Goal: Task Accomplishment & Management: Manage account settings

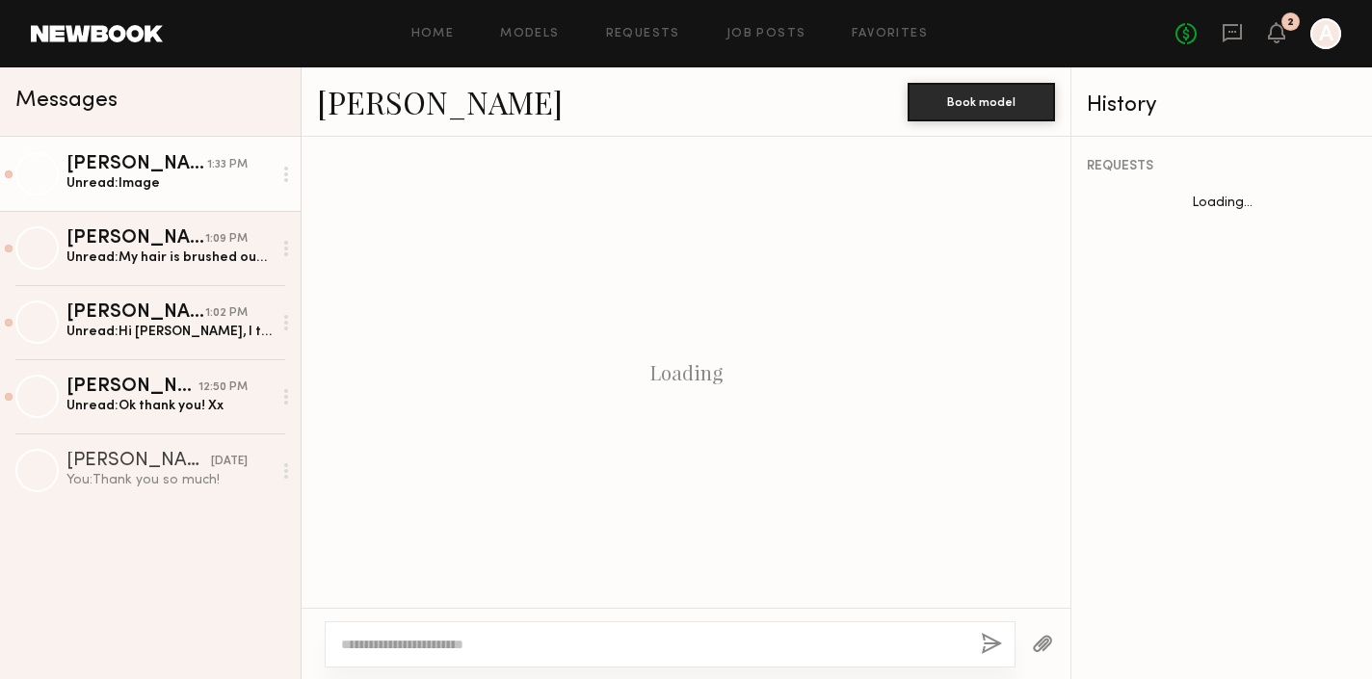
scroll to position [1836, 0]
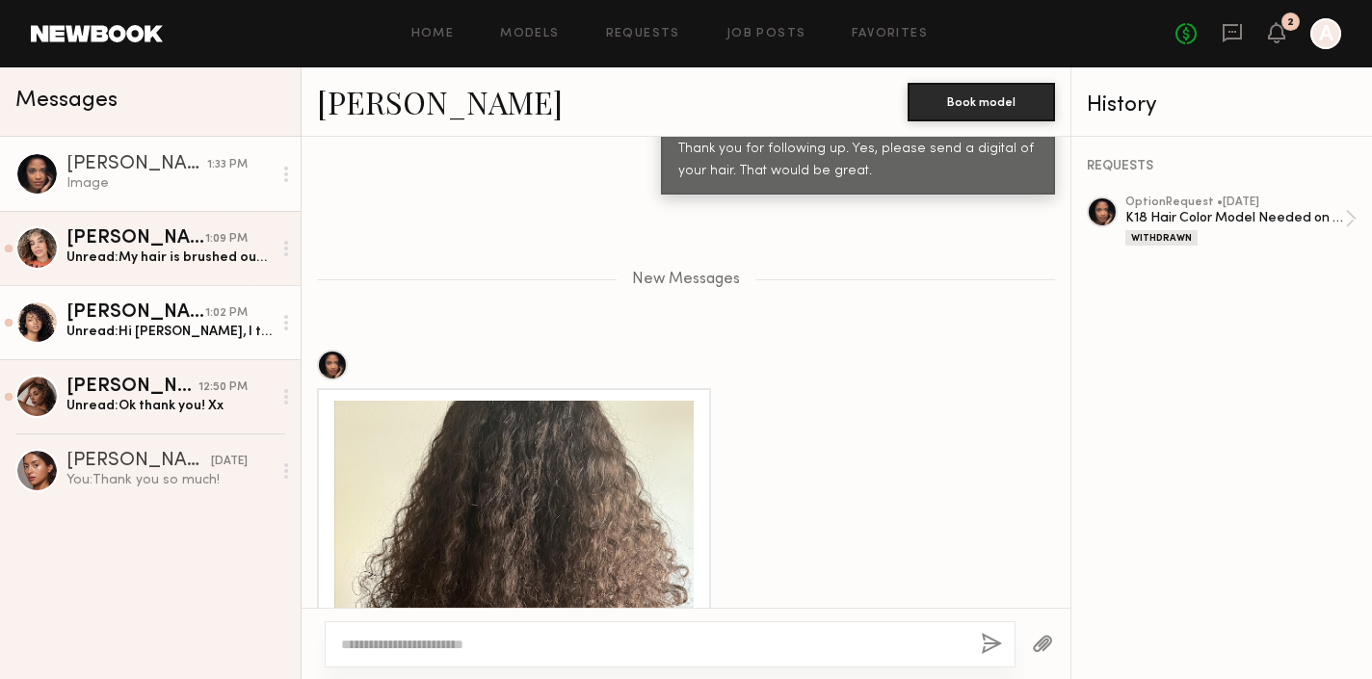
click at [126, 330] on div "Unread: Hi [PERSON_NAME], I totally understand, I was looking forward to it. I …" at bounding box center [168, 332] width 205 height 18
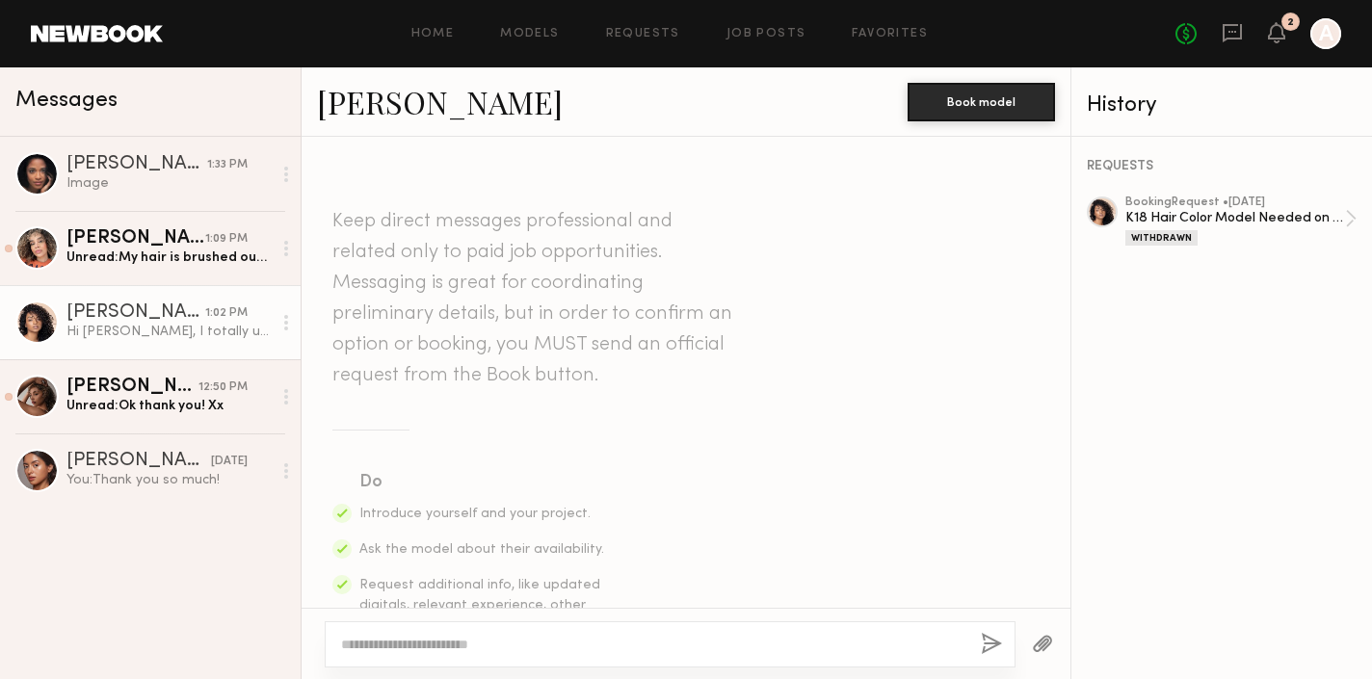
scroll to position [2897, 0]
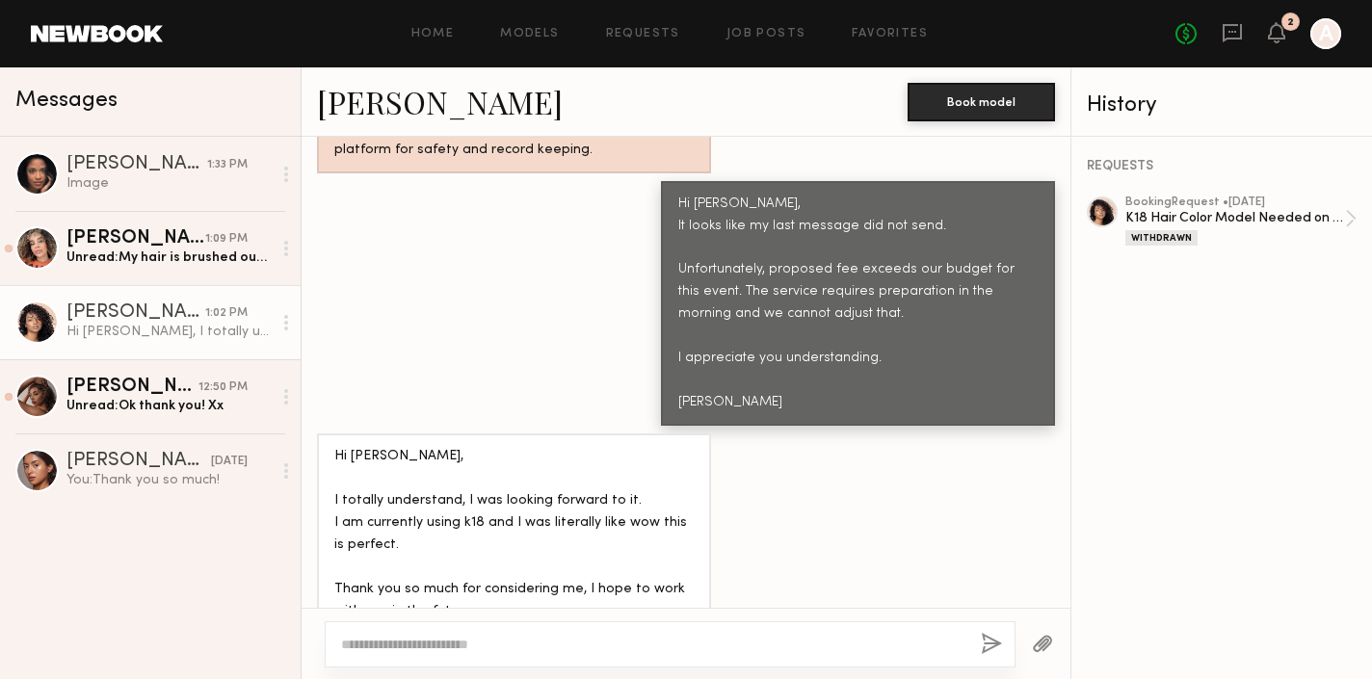
click at [427, 646] on textarea at bounding box center [653, 644] width 624 height 19
click at [414, 645] on textarea "**********" at bounding box center [653, 644] width 624 height 19
type textarea "**********"
click at [981, 646] on button "button" at bounding box center [991, 645] width 21 height 24
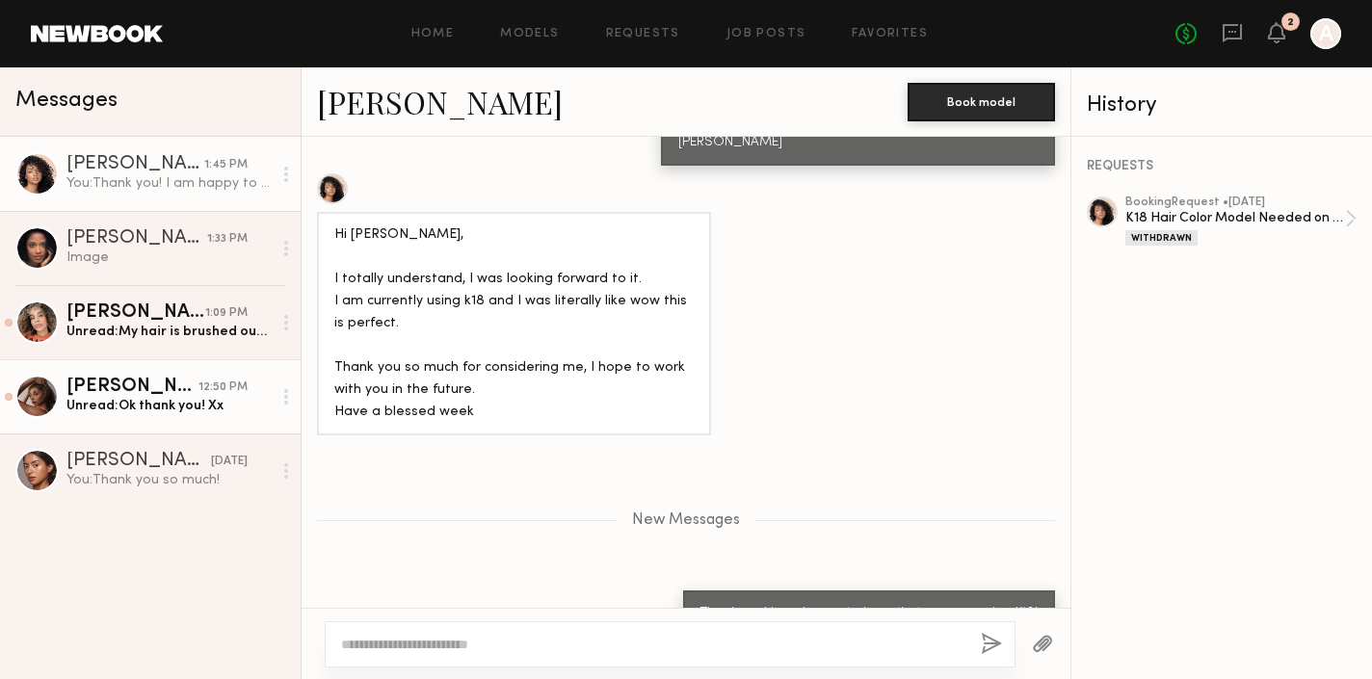
click at [69, 404] on div "Unread: Ok thank you! Xx" at bounding box center [168, 406] width 205 height 18
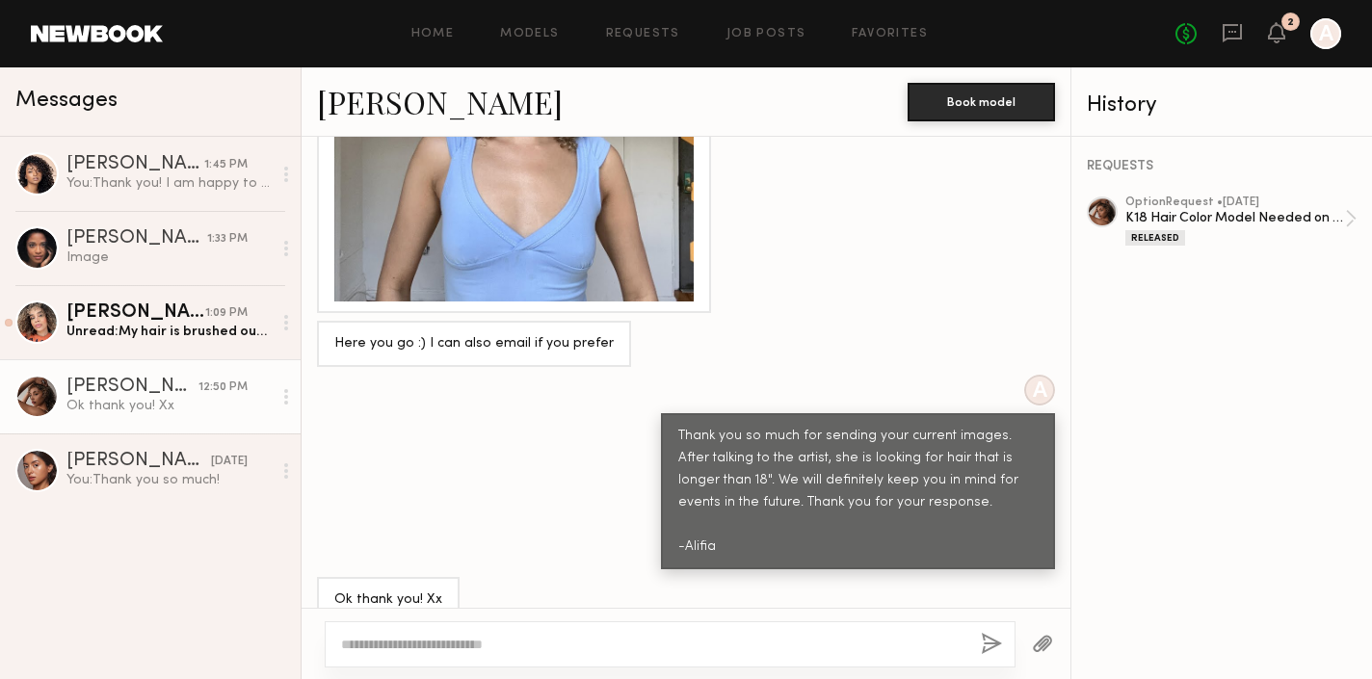
scroll to position [2193, 0]
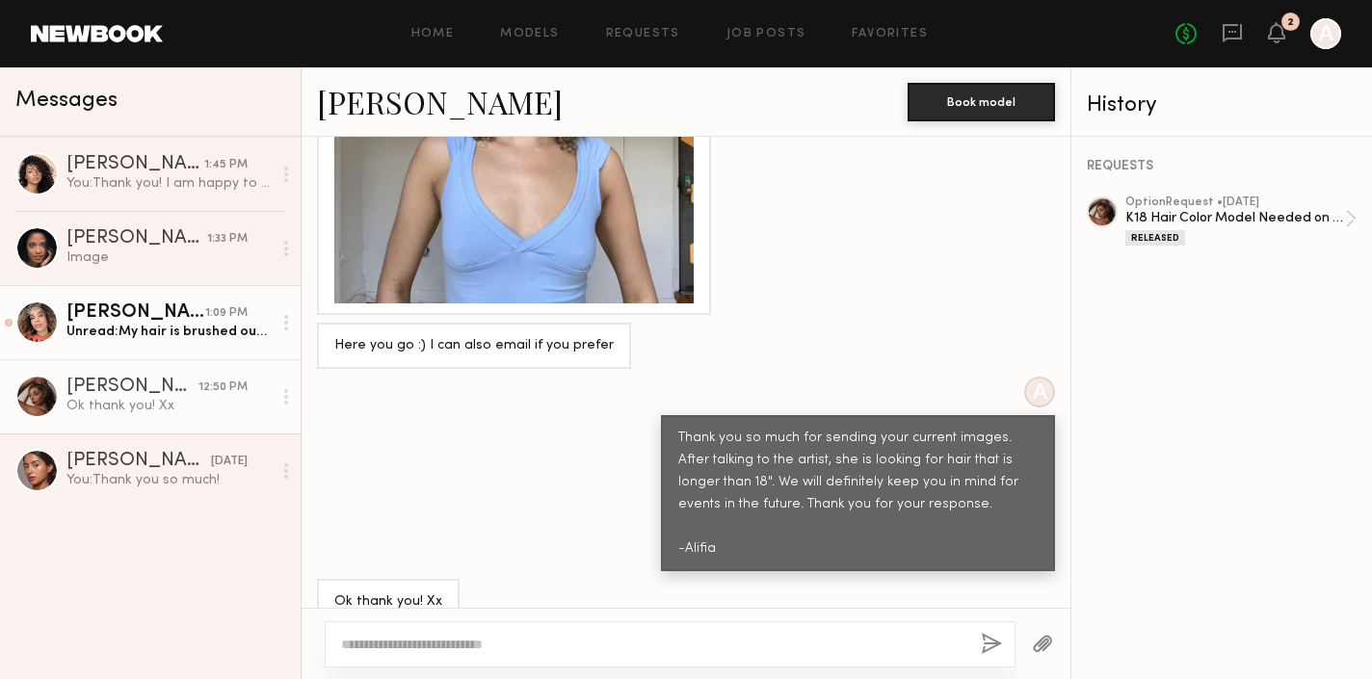
click at [80, 329] on div "Unread: My hair is brushed out with no product." at bounding box center [168, 332] width 205 height 18
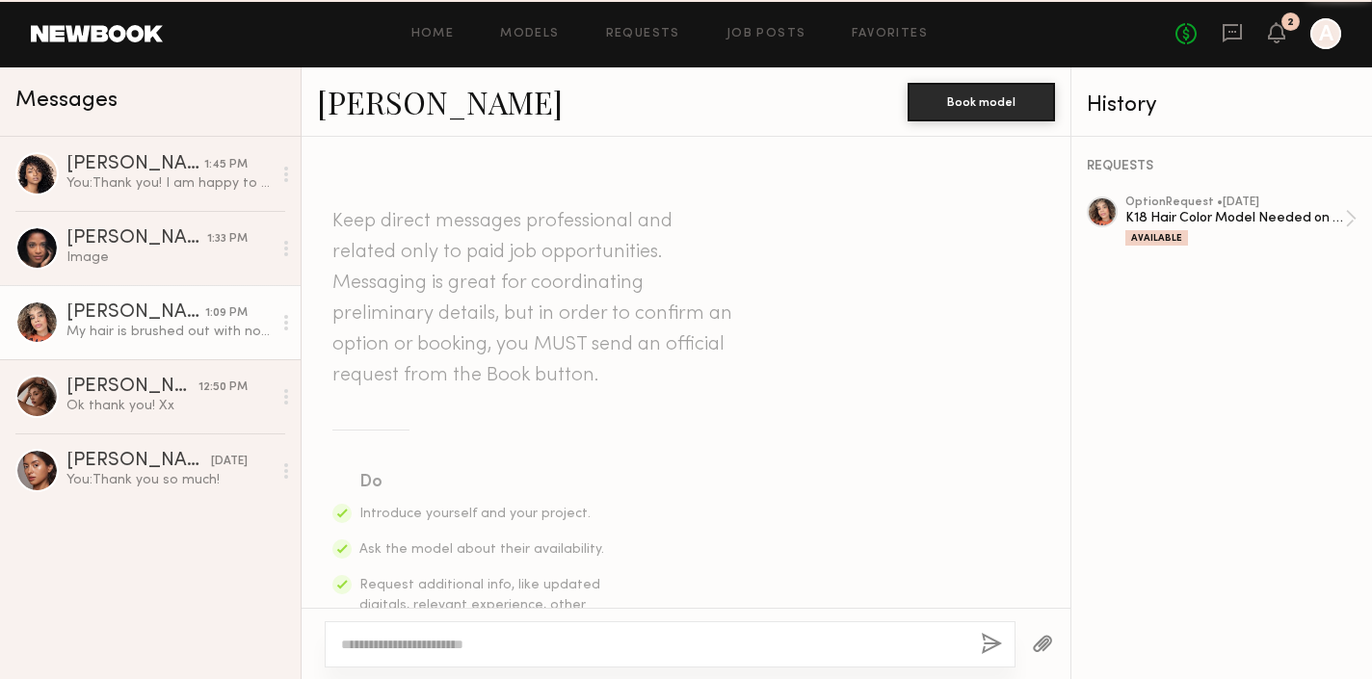
scroll to position [1676, 0]
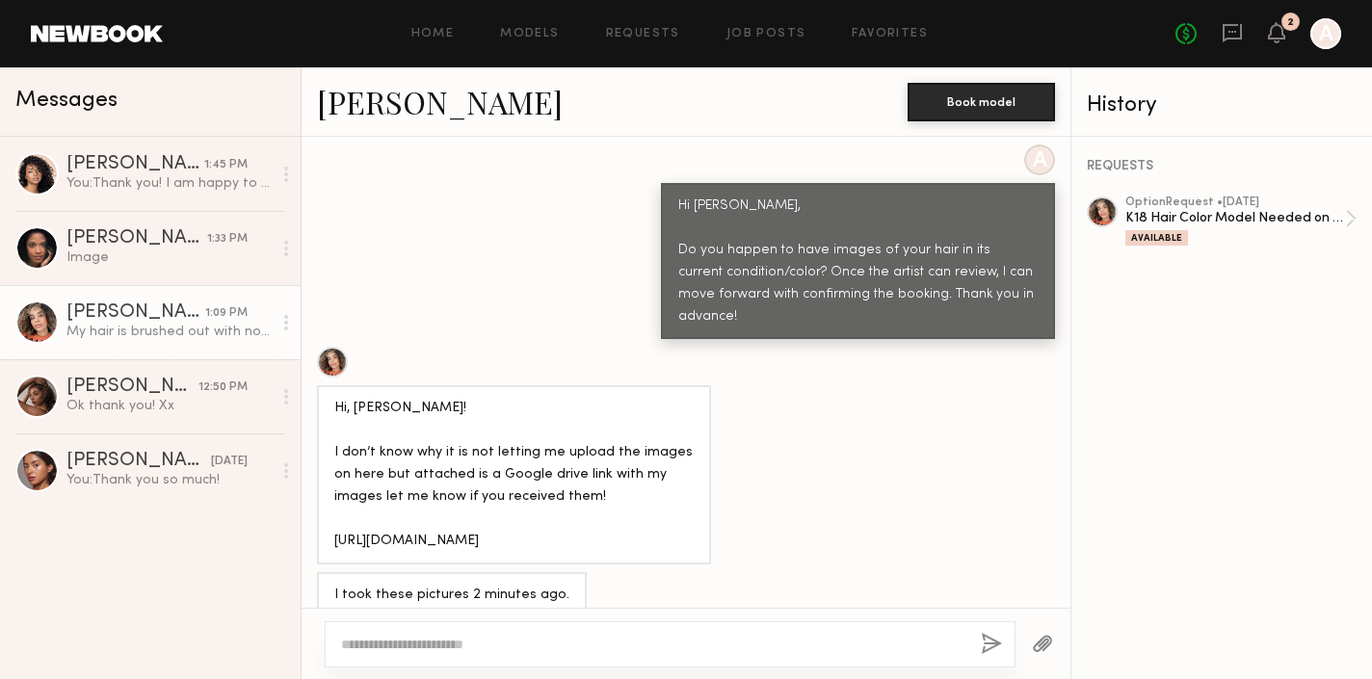
click at [390, 435] on div "Hi, [PERSON_NAME]! I don’t know why it is not letting me upload the images on h…" at bounding box center [513, 475] width 359 height 155
drag, startPoint x: 471, startPoint y: 461, endPoint x: 419, endPoint y: 436, distance: 57.7
click at [413, 439] on div "Hi, [PERSON_NAME]! I don’t know why it is not letting me upload the images on h…" at bounding box center [513, 475] width 359 height 155
click at [674, 626] on div "My hair is brushed out with no product." at bounding box center [686, 649] width 769 height 46
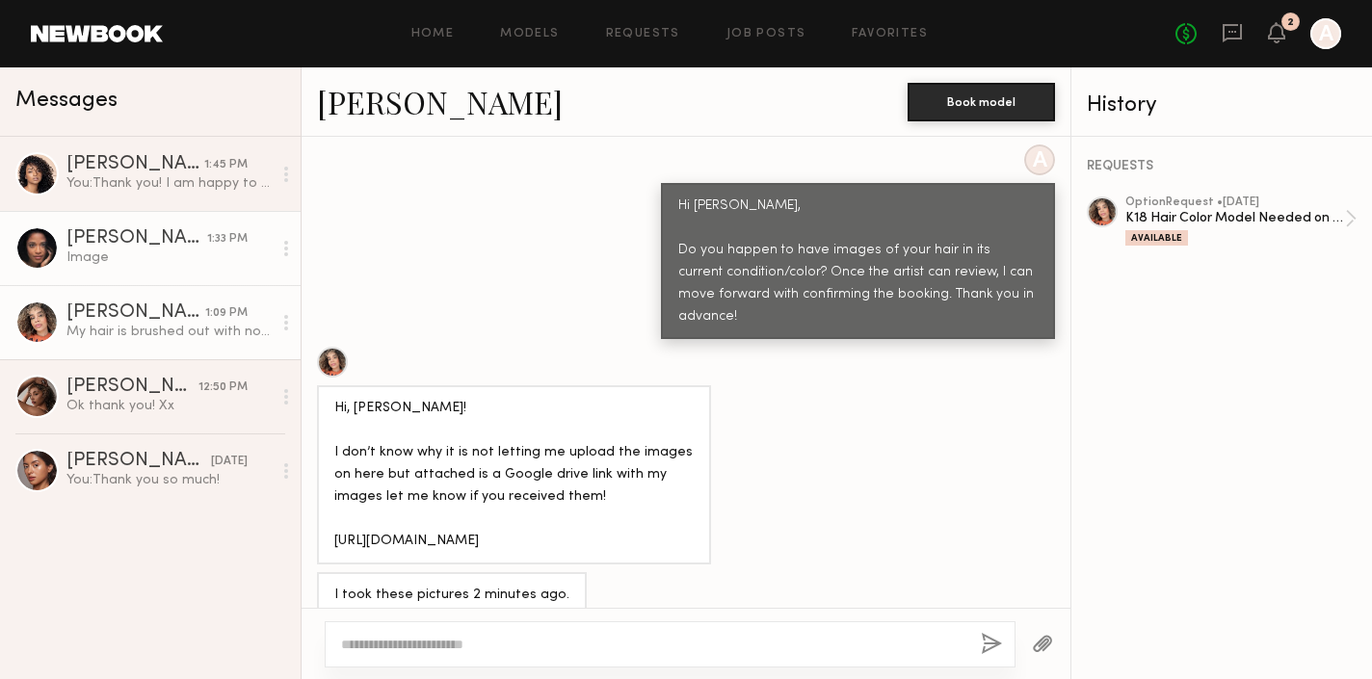
click at [110, 252] on div "Image" at bounding box center [168, 258] width 205 height 18
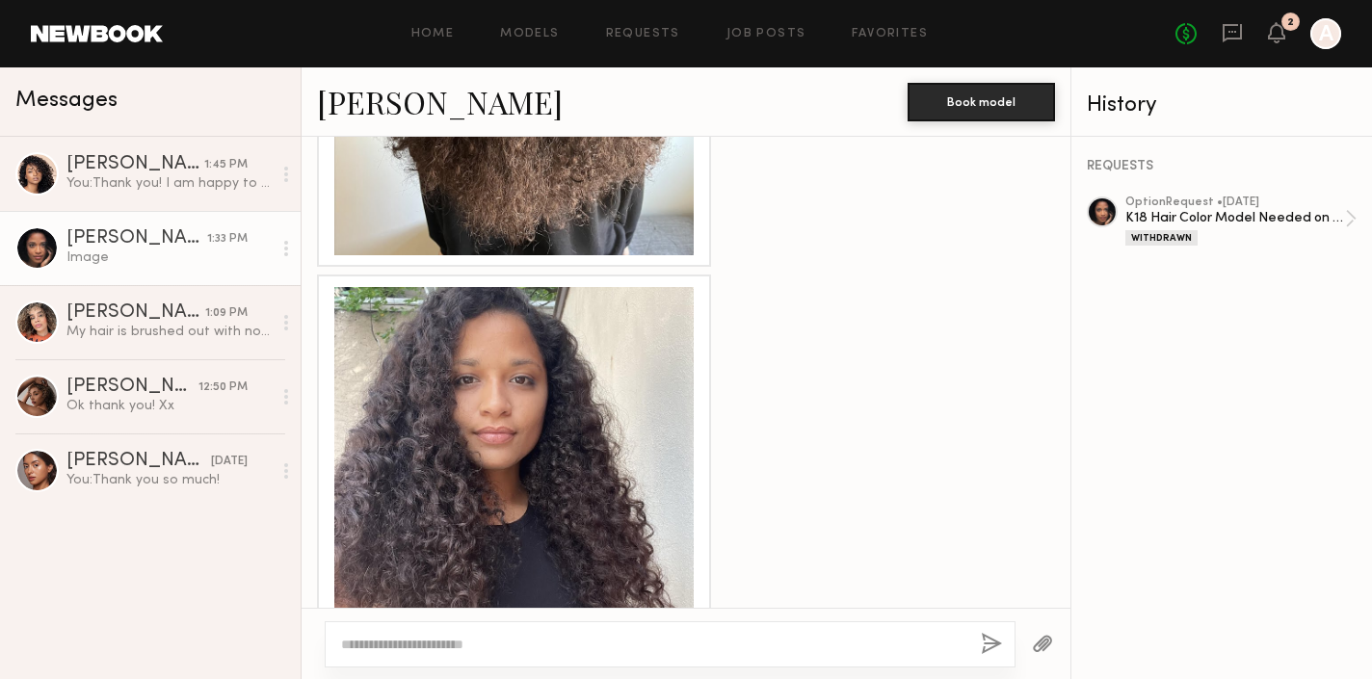
scroll to position [2193, 0]
click at [489, 629] on div at bounding box center [670, 644] width 691 height 46
click at [488, 661] on div at bounding box center [670, 644] width 691 height 46
click at [483, 649] on textarea at bounding box center [653, 644] width 624 height 19
click at [540, 641] on textarea "**********" at bounding box center [653, 644] width 624 height 19
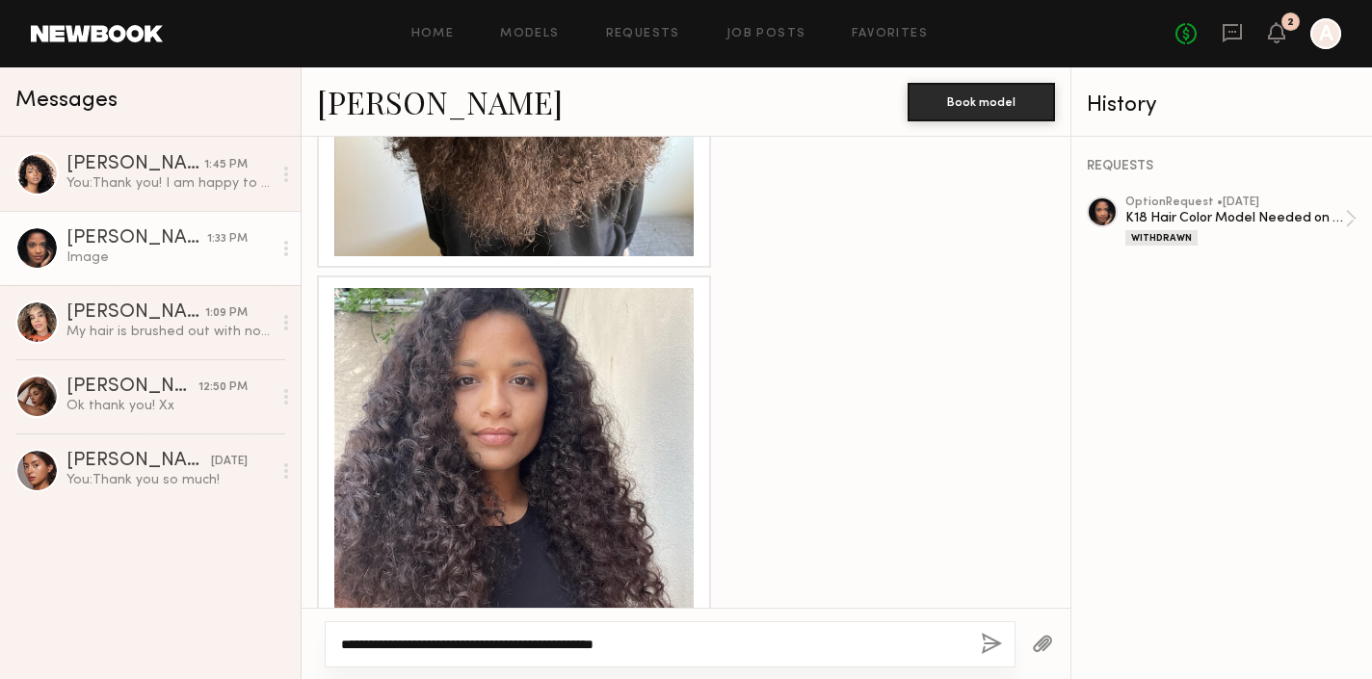
click at [670, 640] on textarea "**********" at bounding box center [653, 644] width 624 height 19
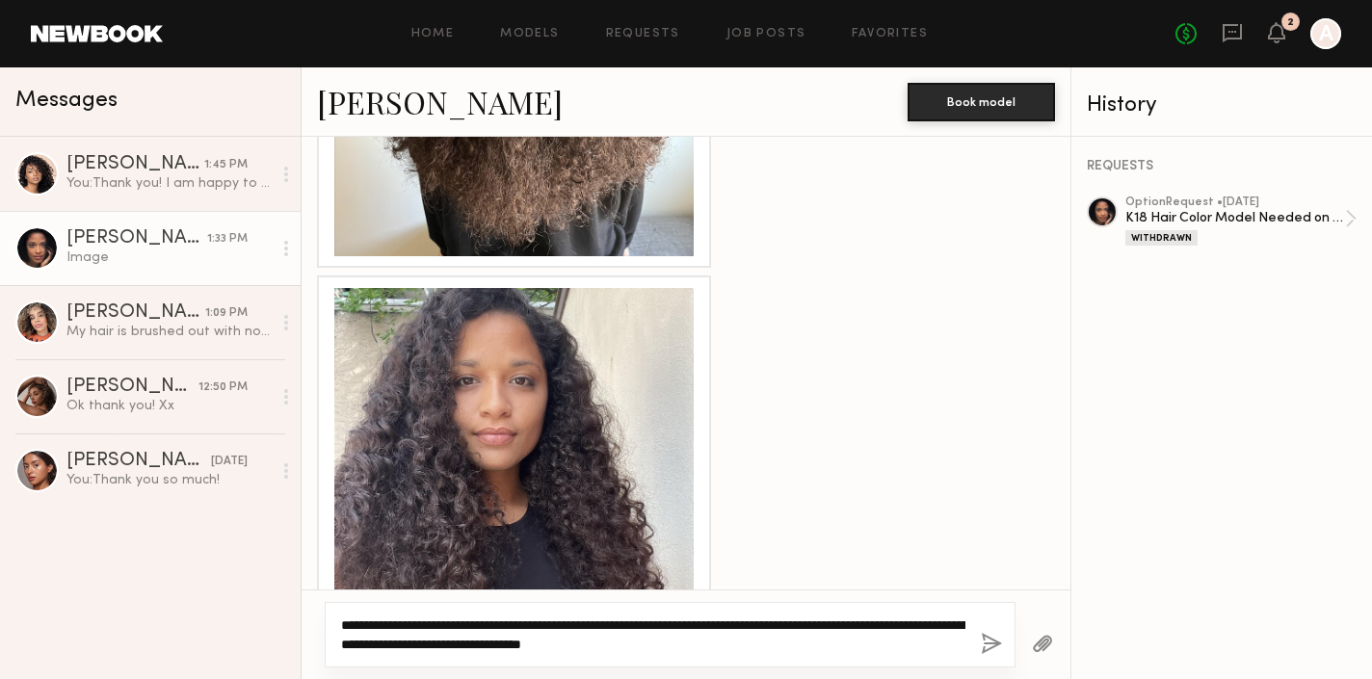
type textarea "**********"
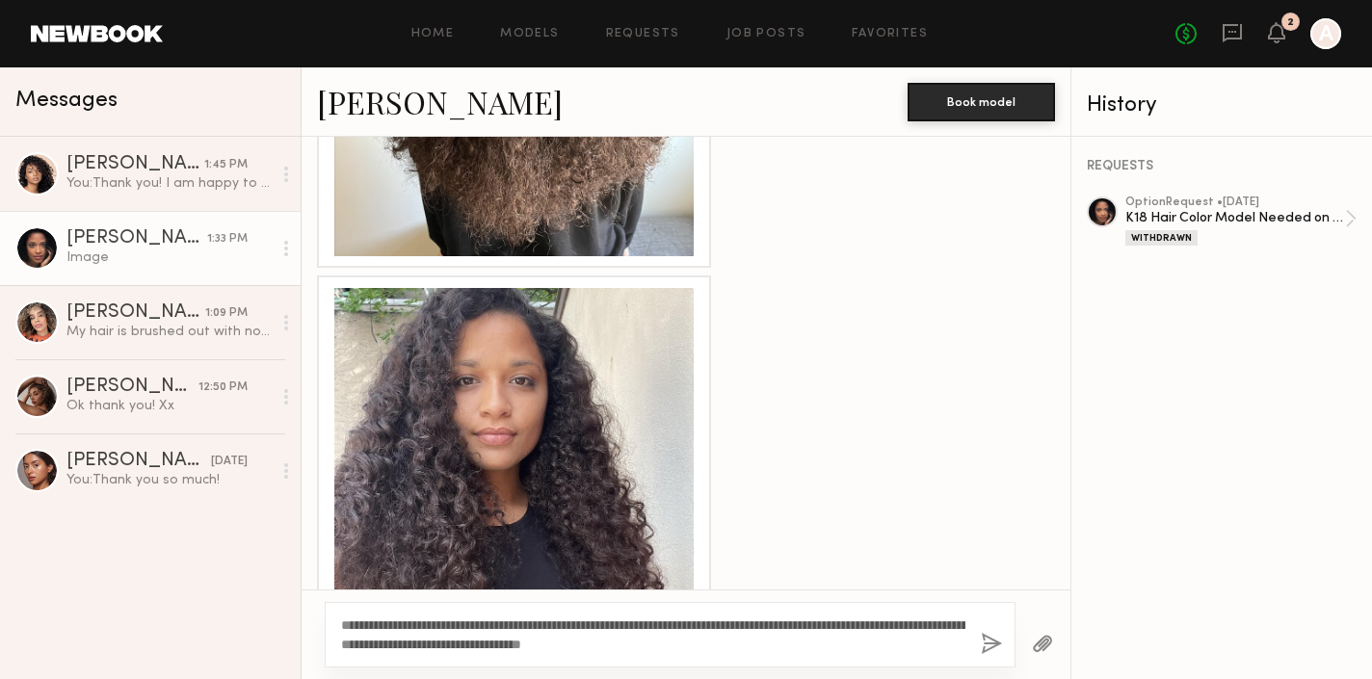
click at [995, 642] on button "button" at bounding box center [991, 645] width 21 height 24
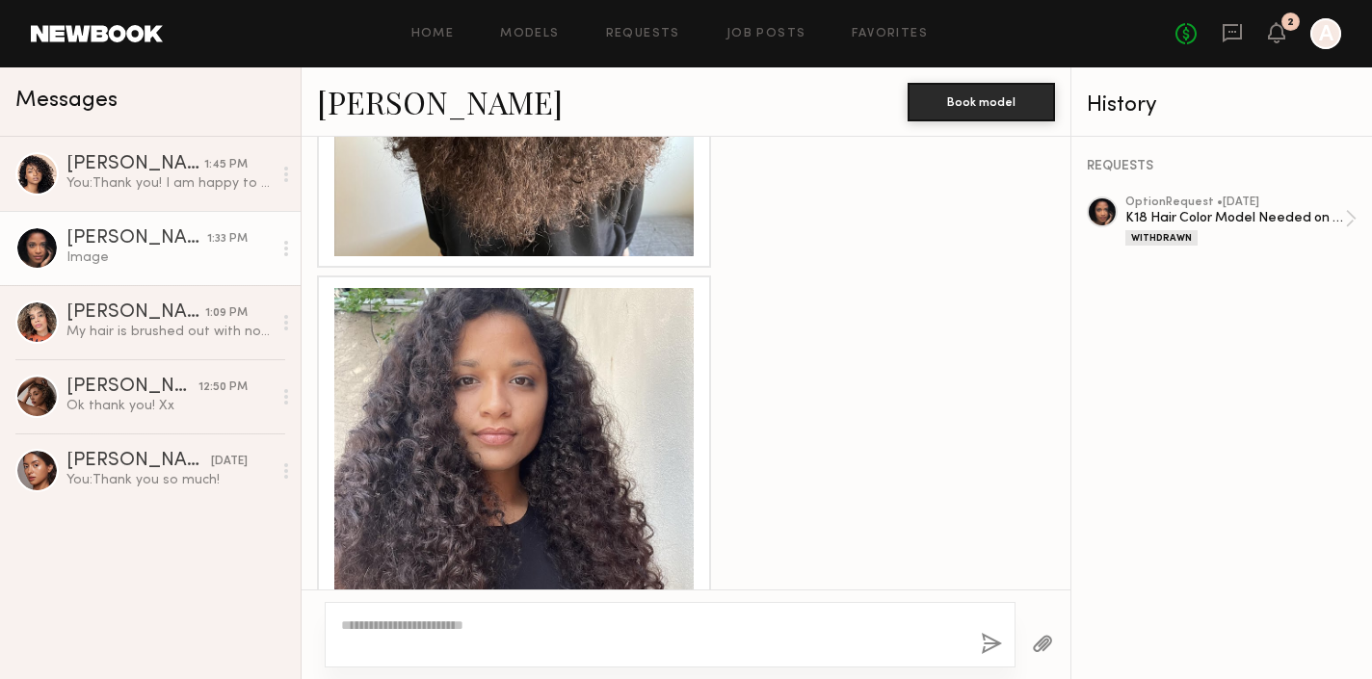
scroll to position [2436, 0]
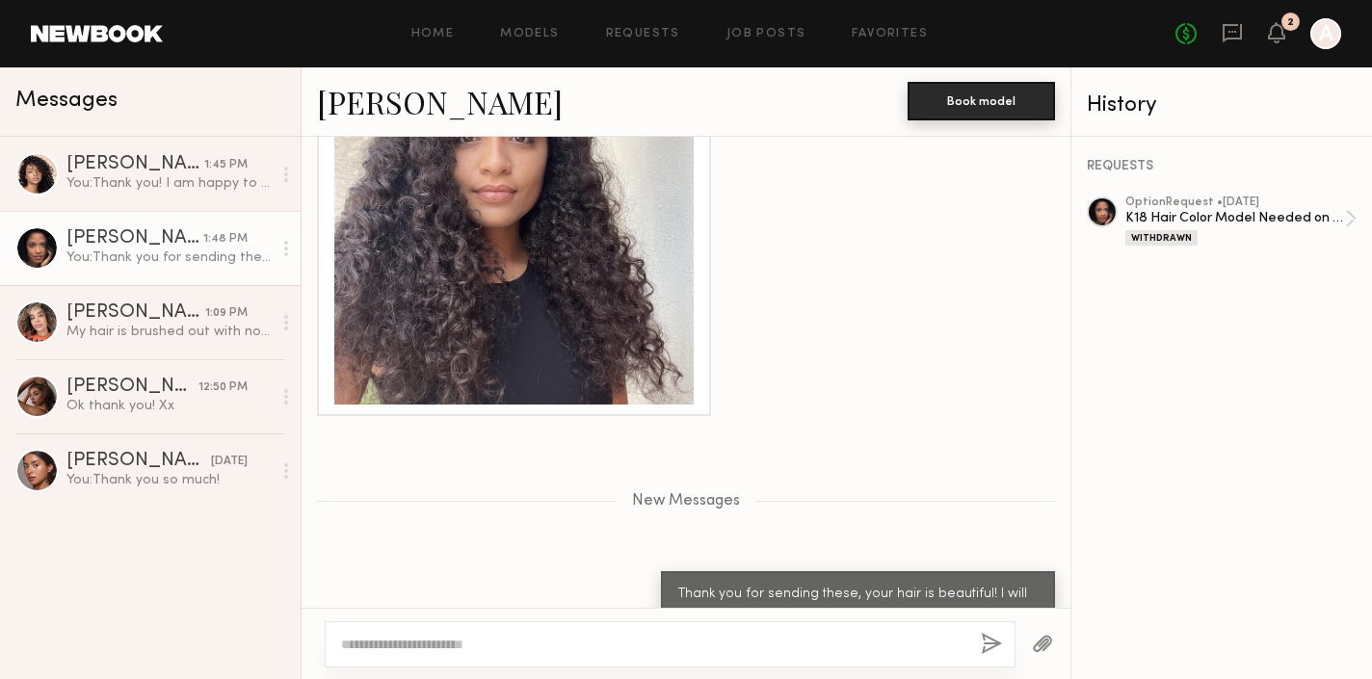
click at [985, 103] on button "Book model" at bounding box center [981, 101] width 147 height 39
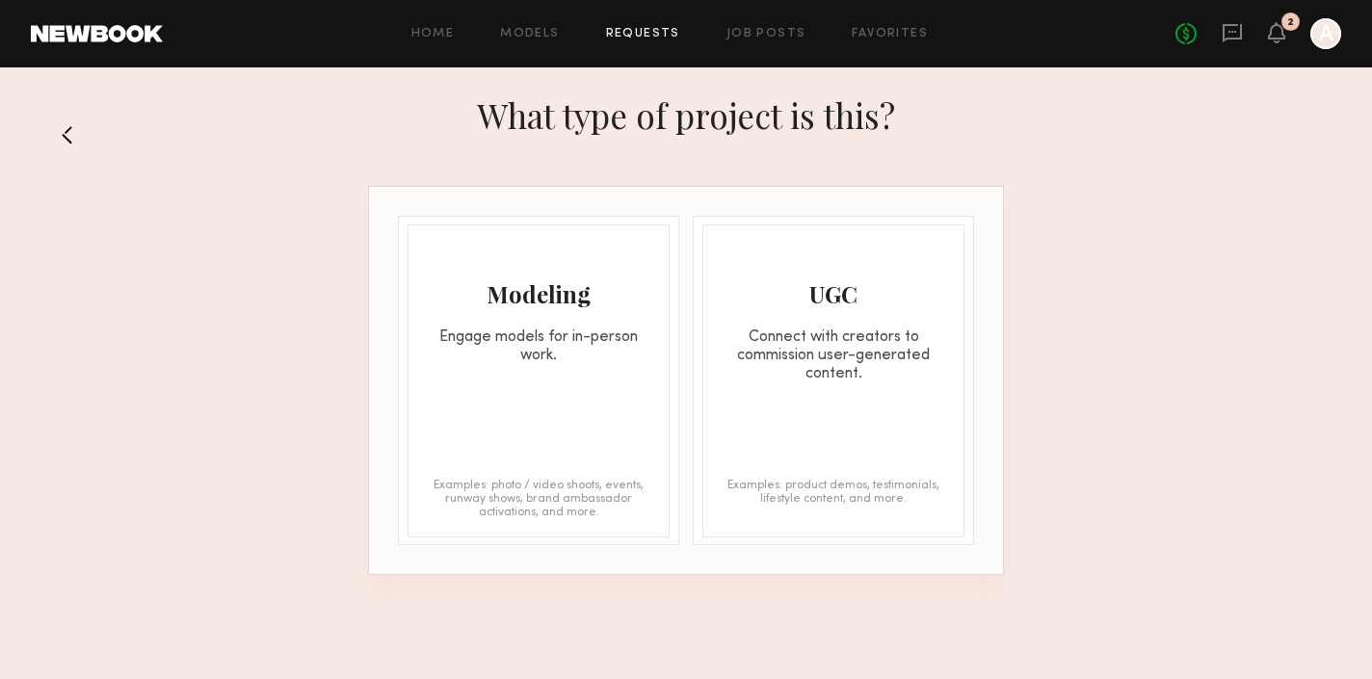
click at [560, 333] on div "Engage models for in-person work." at bounding box center [538, 347] width 260 height 37
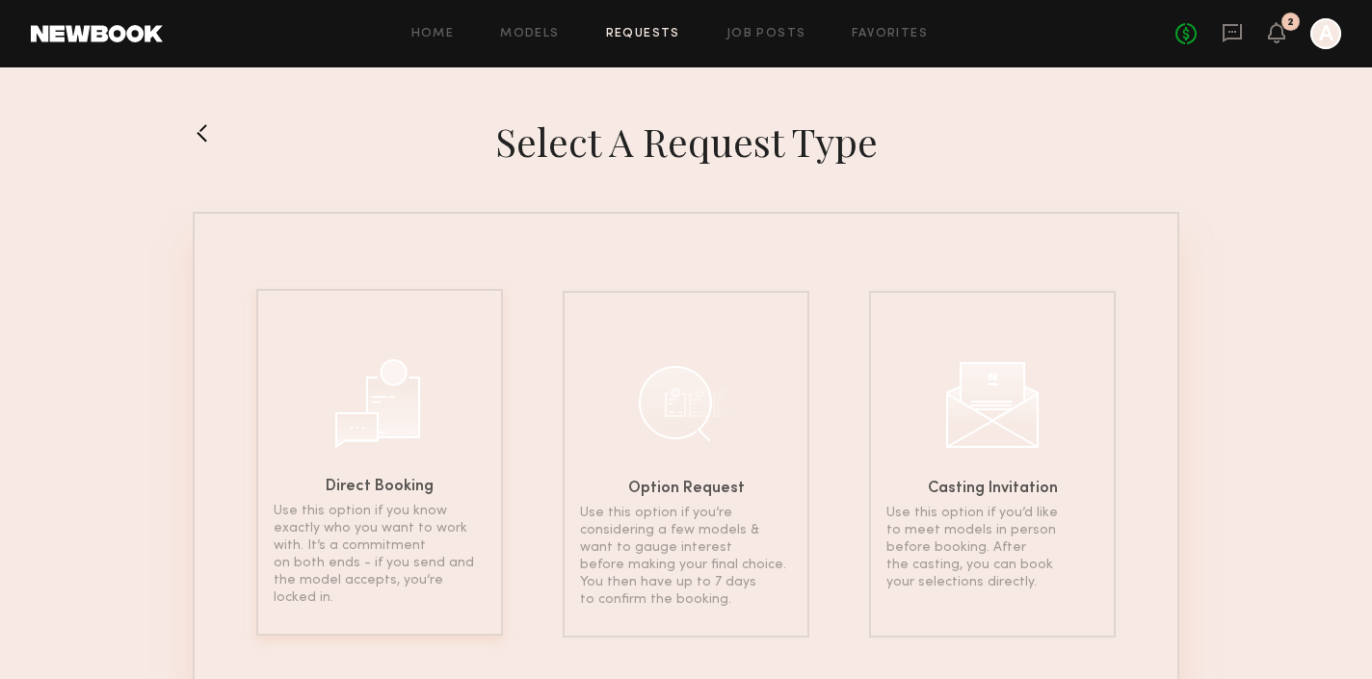
click at [384, 435] on div at bounding box center [379, 401] width 96 height 96
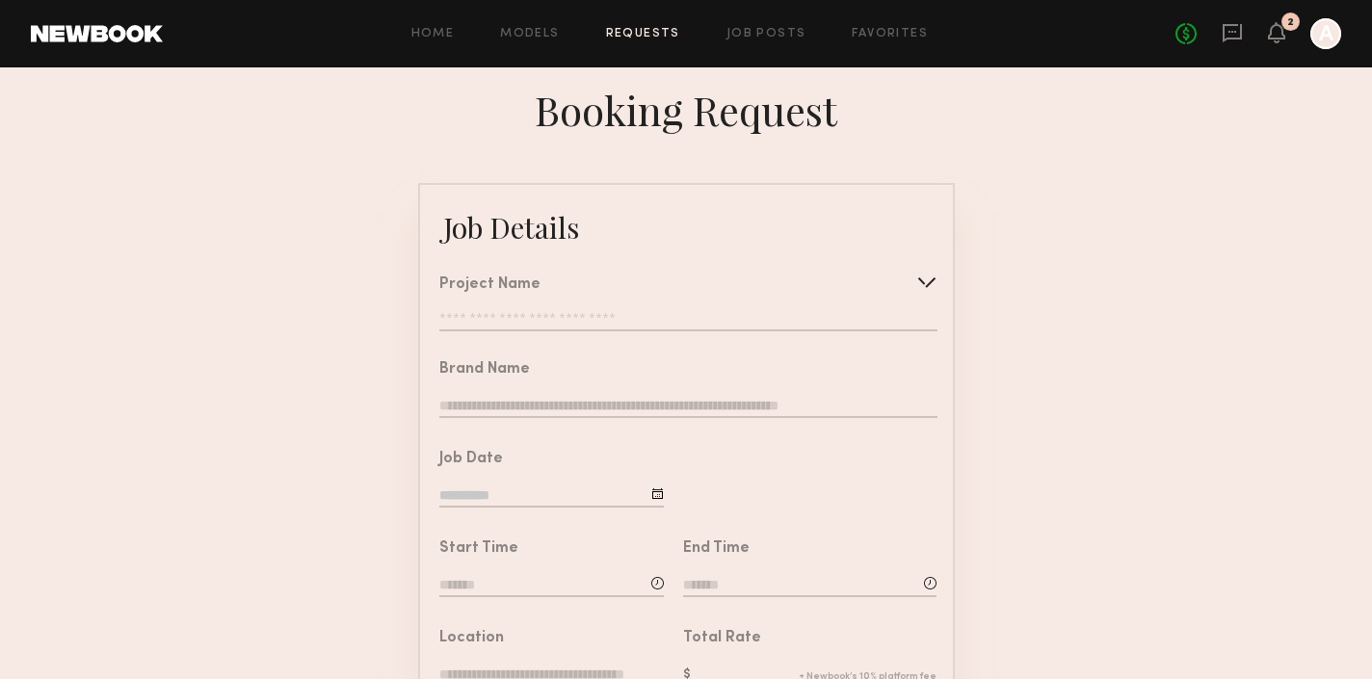
click at [932, 279] on div at bounding box center [926, 282] width 31 height 31
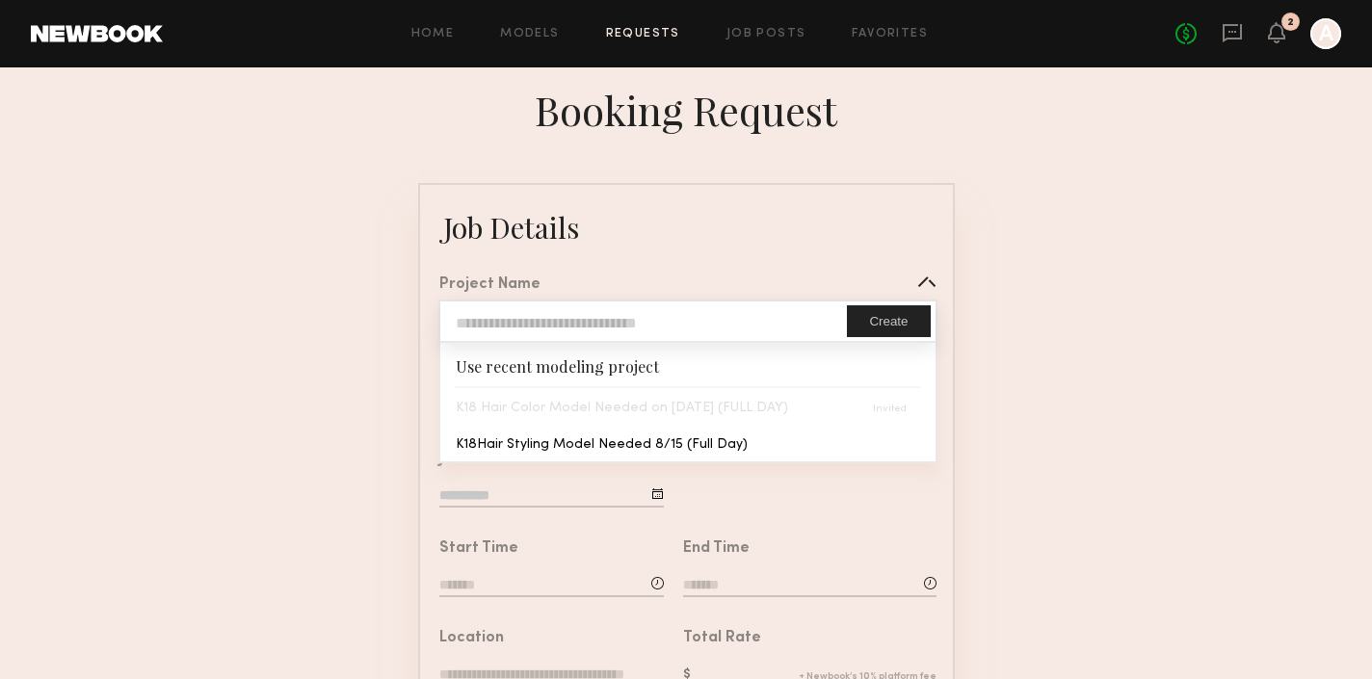
click at [716, 410] on div "K18 Hair Color Model Needed on [DATE] (FULL DAY)" at bounding box center [687, 406] width 494 height 37
click at [926, 282] on div at bounding box center [926, 282] width 31 height 31
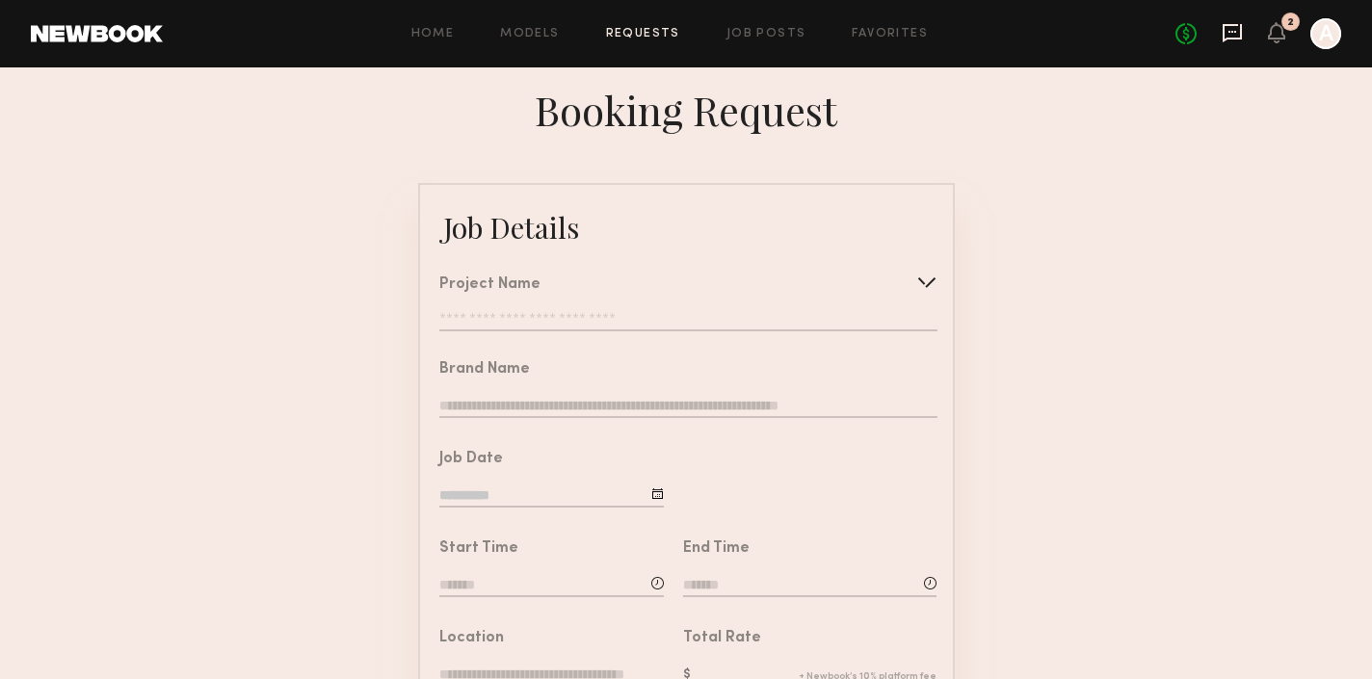
click at [1232, 32] on icon at bounding box center [1232, 32] width 8 height 2
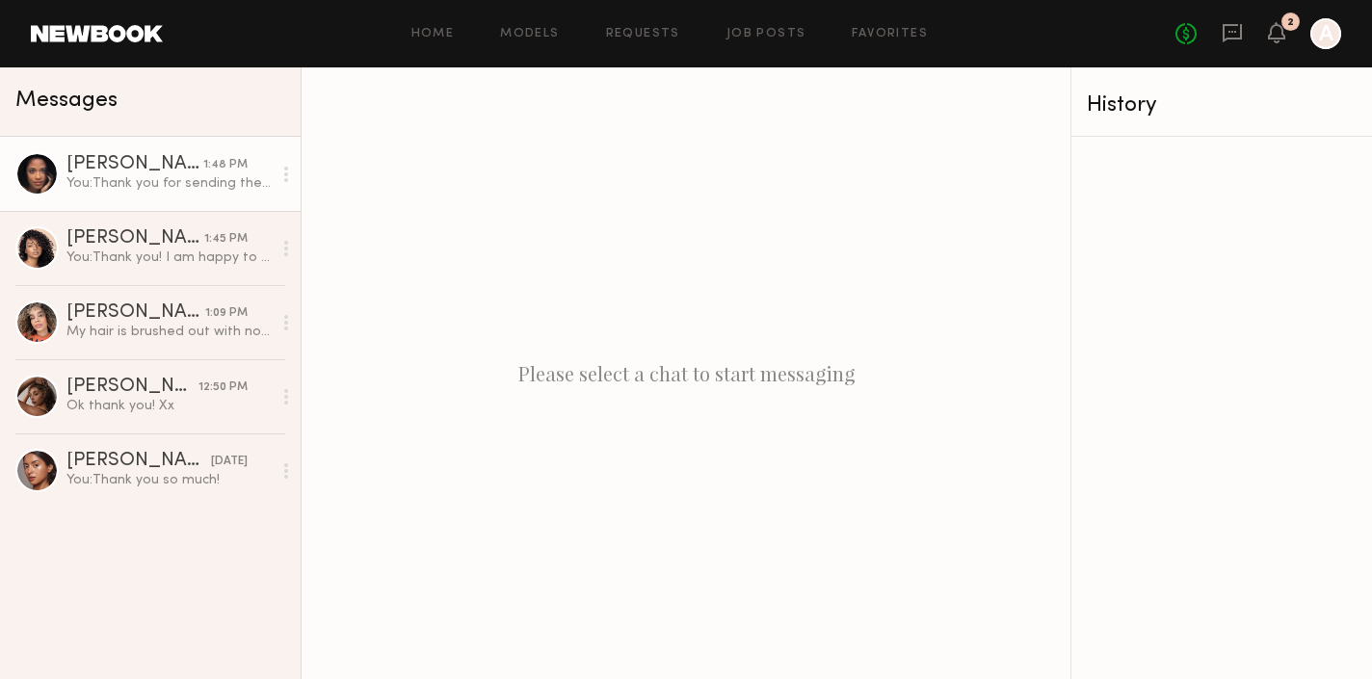
click at [126, 181] on div "You: Thank you for sending these, your hair is beautiful! I will follow up with…" at bounding box center [168, 183] width 205 height 18
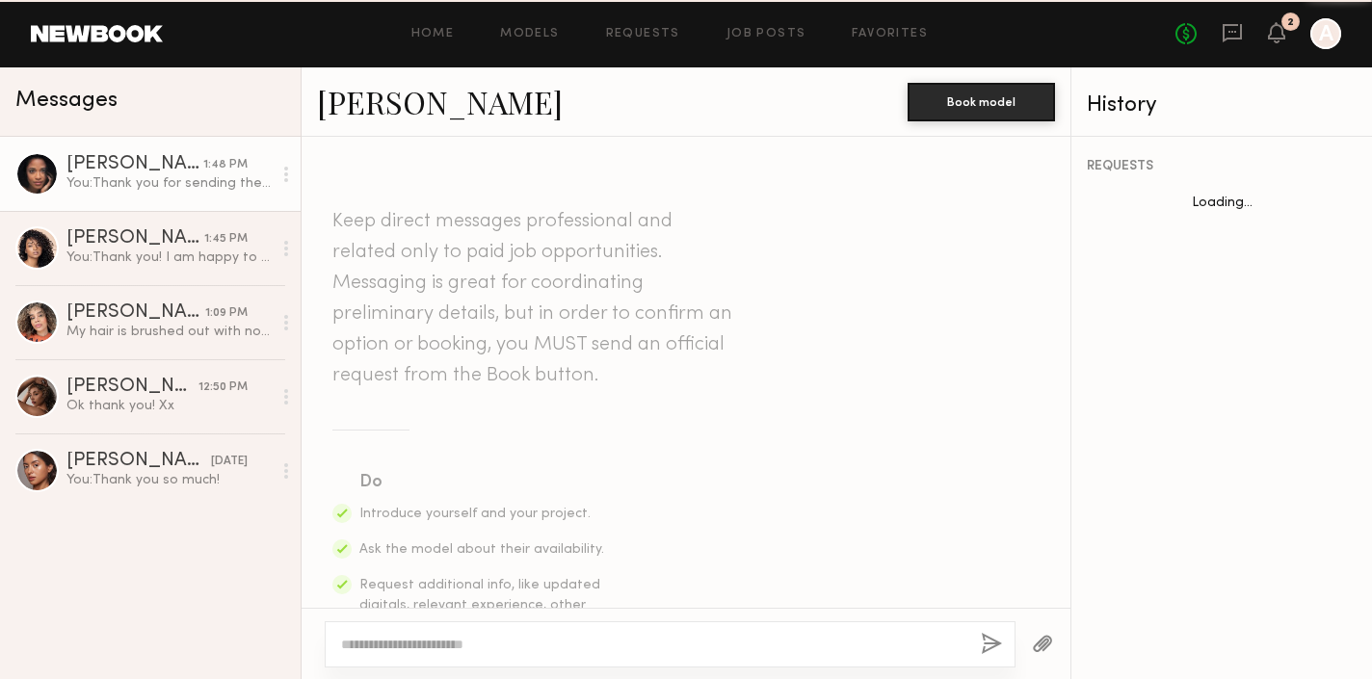
scroll to position [2288, 0]
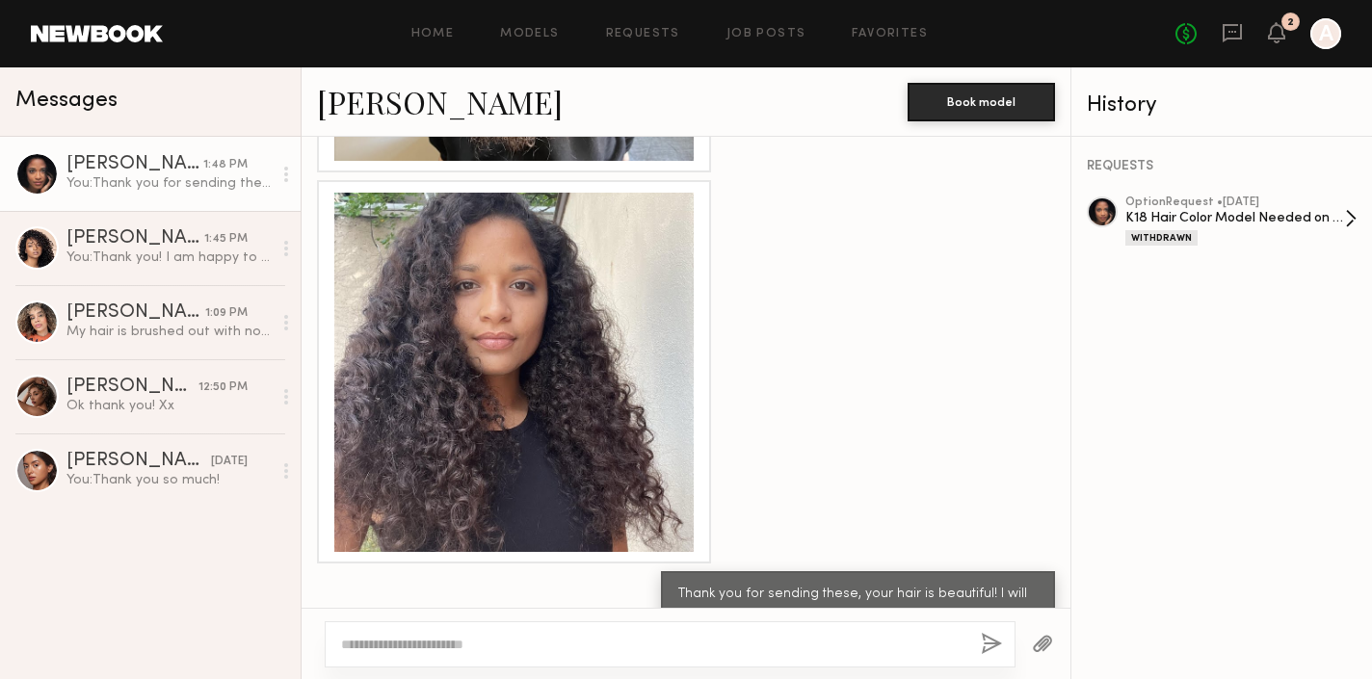
click at [1174, 240] on div "Withdrawn" at bounding box center [1161, 237] width 72 height 15
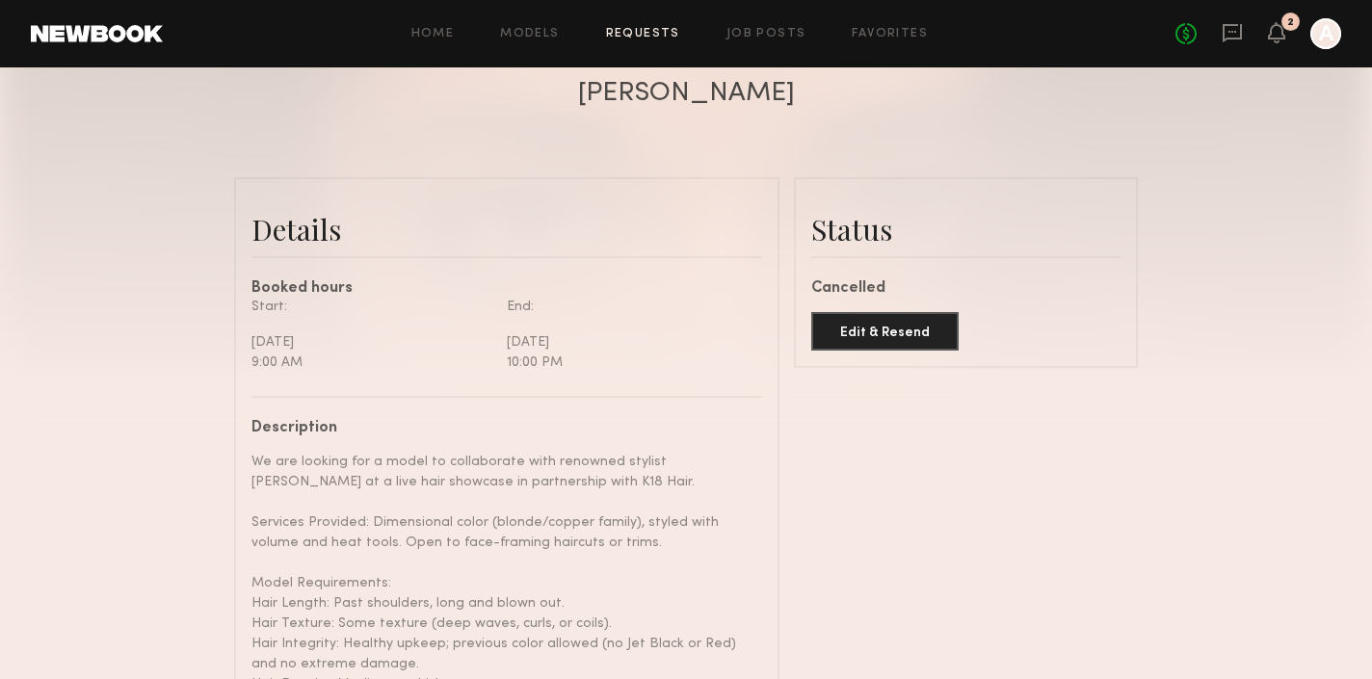
scroll to position [374, 0]
click at [886, 334] on button "Edit & Resend" at bounding box center [884, 329] width 147 height 39
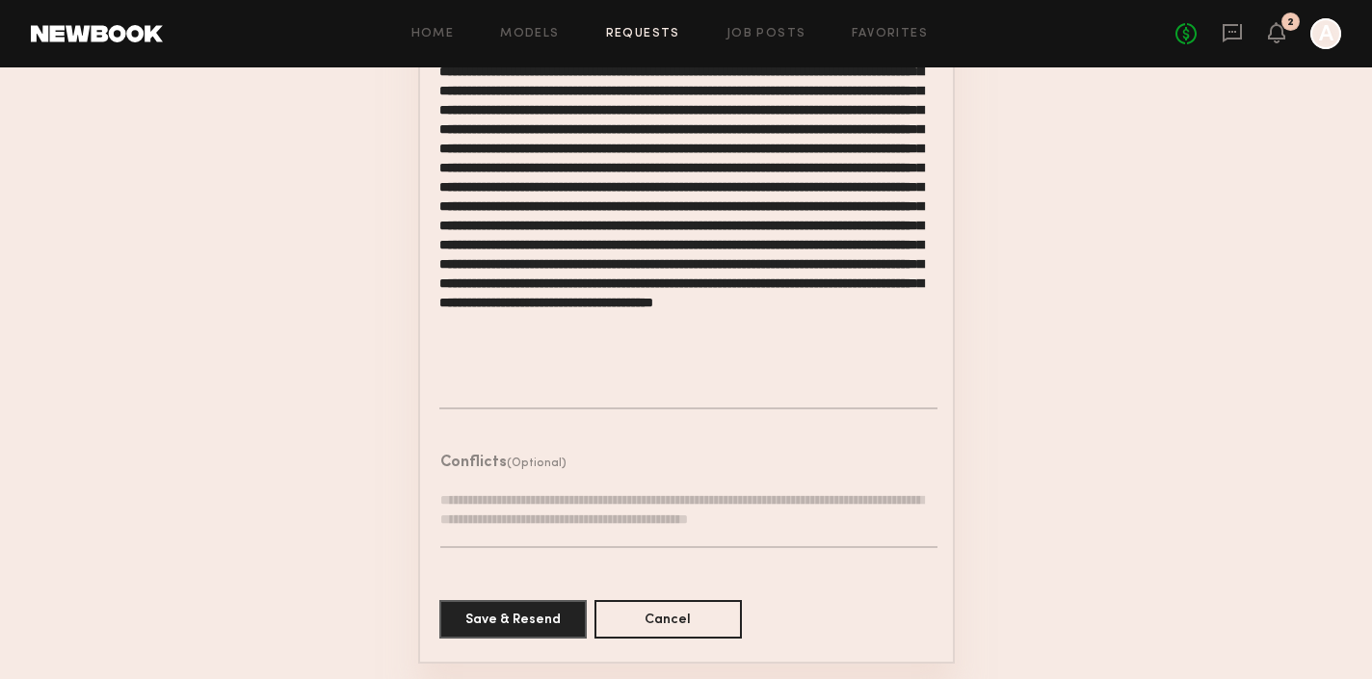
scroll to position [1480, 0]
click at [510, 625] on button "Save & Resend" at bounding box center [512, 619] width 147 height 39
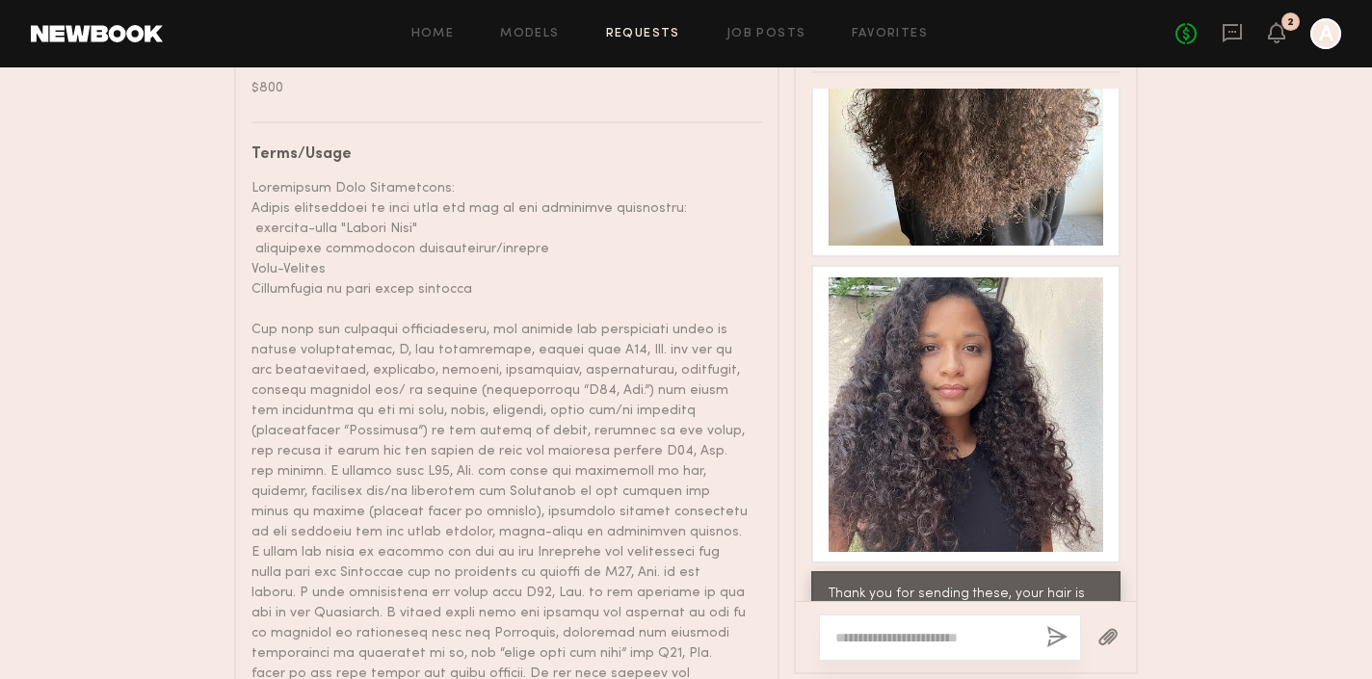
scroll to position [1477, 0]
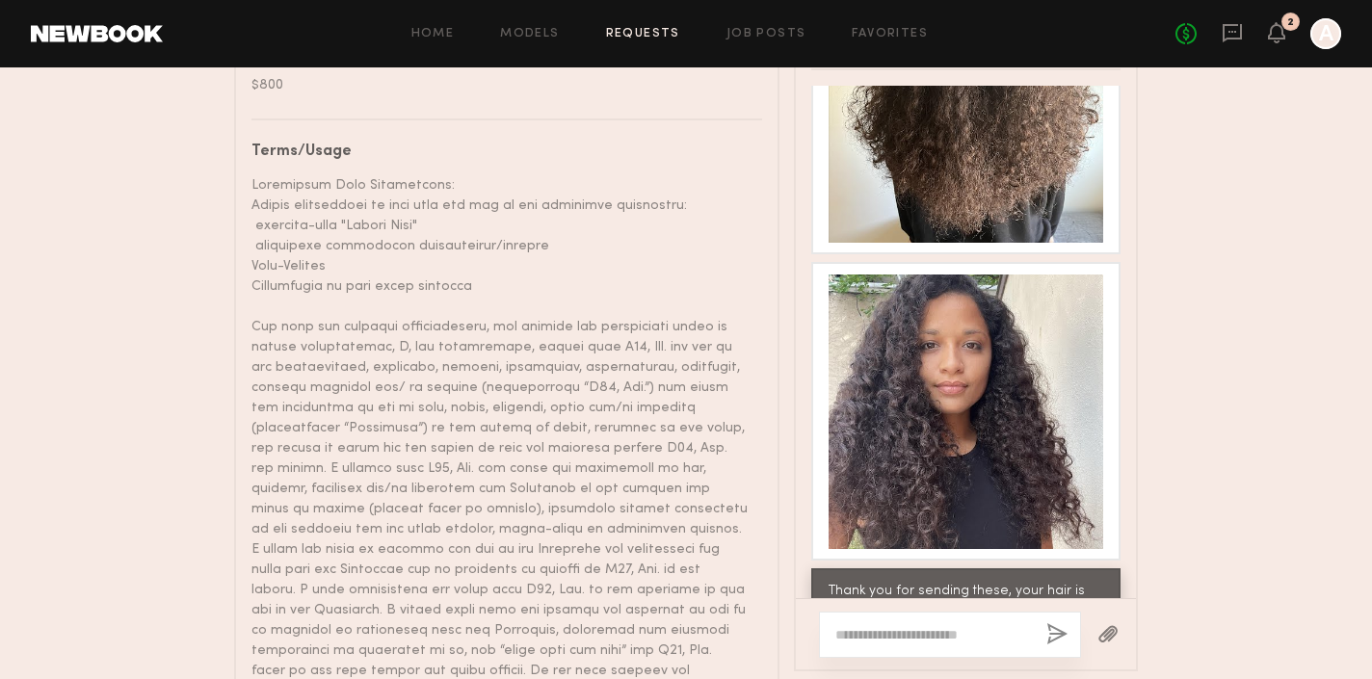
click at [1243, 27] on div "No fees up to $5,000 2 A" at bounding box center [1258, 33] width 166 height 31
click at [1235, 30] on icon at bounding box center [1232, 32] width 21 height 21
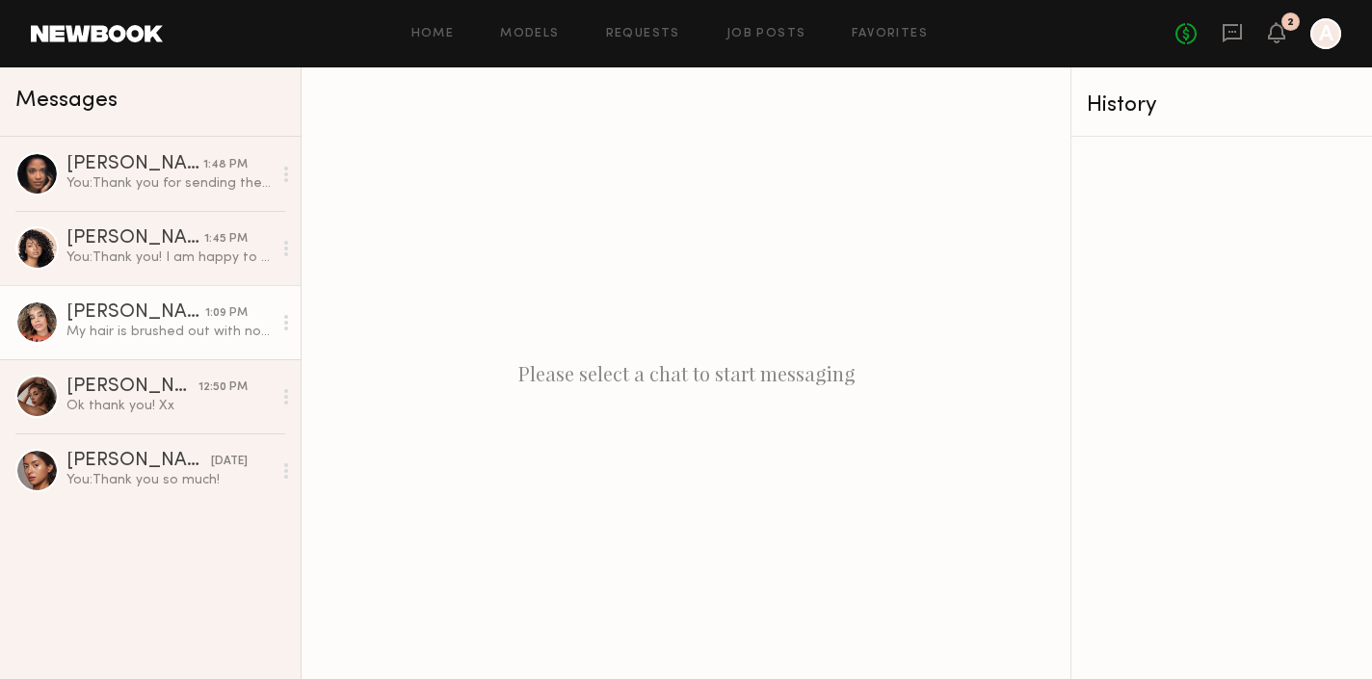
click at [145, 329] on div "My hair is brushed out with no product." at bounding box center [168, 332] width 205 height 18
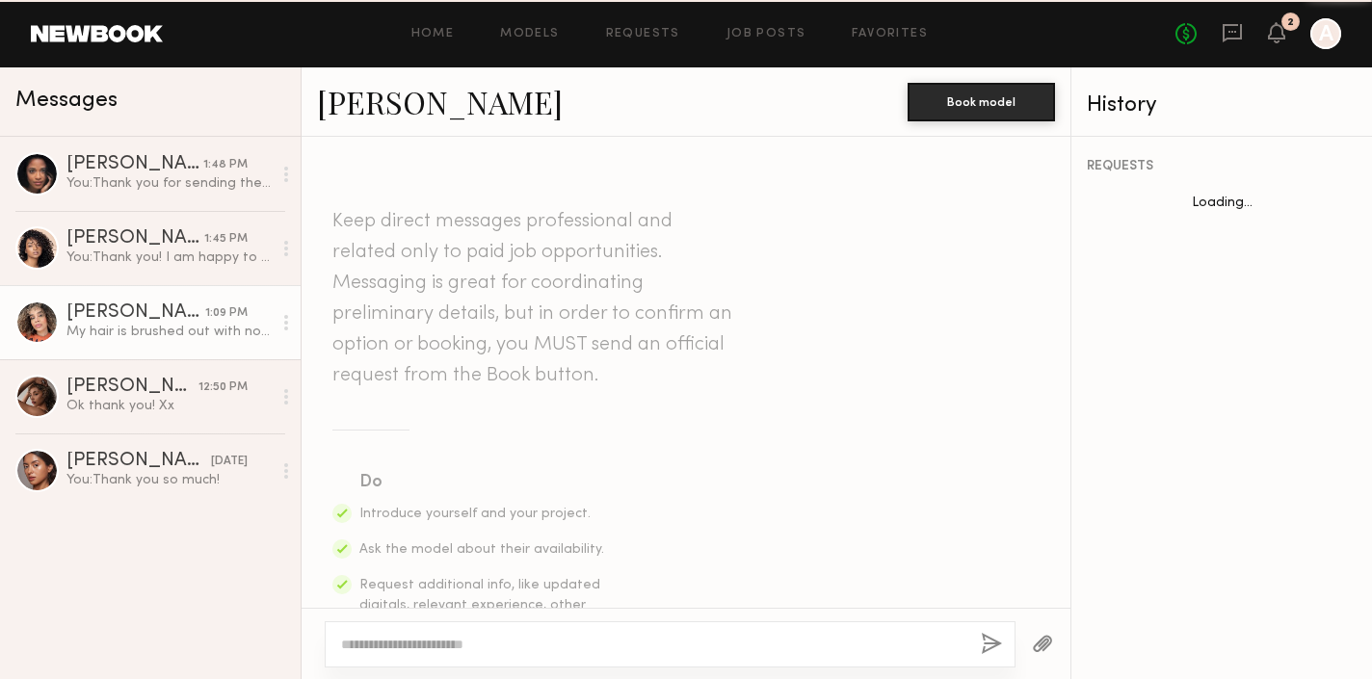
scroll to position [1676, 0]
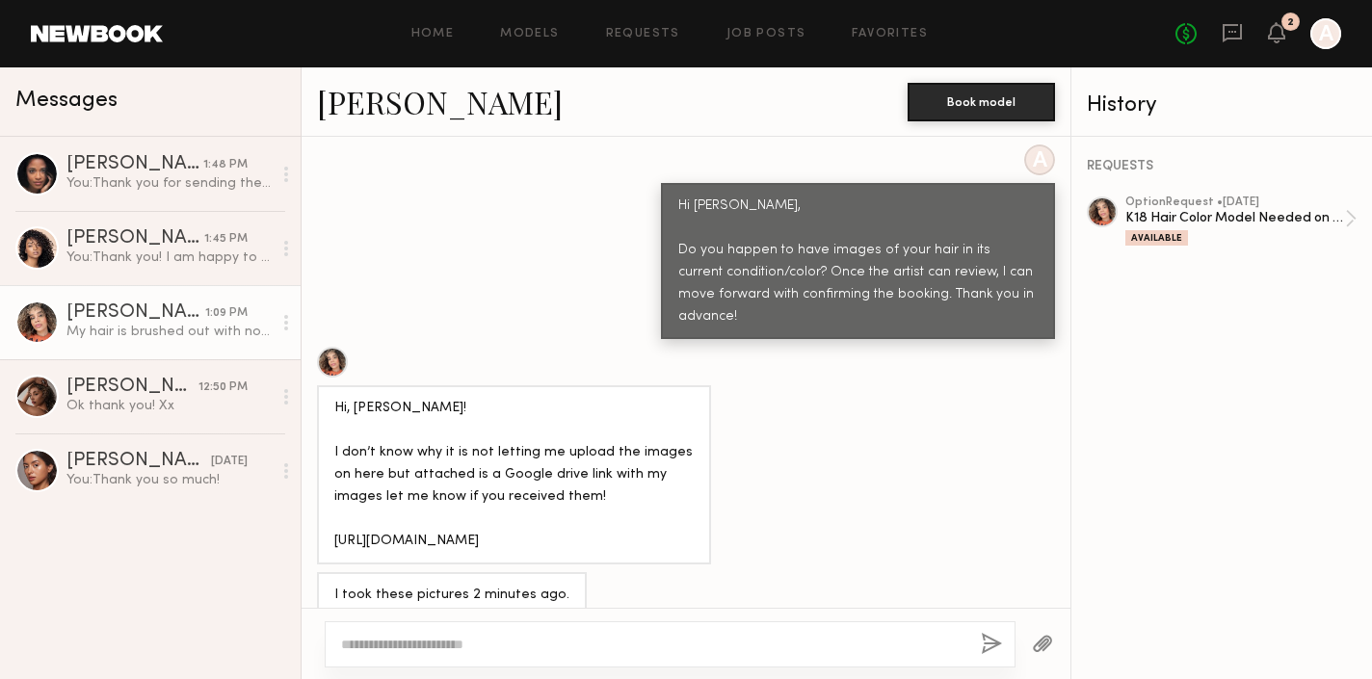
drag, startPoint x: 336, startPoint y: 438, endPoint x: 491, endPoint y: 475, distance: 159.4
click at [491, 475] on div "Hi, [PERSON_NAME]! I don’t know why it is not letting me upload the images on h…" at bounding box center [513, 475] width 359 height 155
copy div "https://drive.google.com/drive/folders/1HdxHX7UMblwN7MlufvdTlZZ5g3NRpT_0"
click at [422, 642] on textarea at bounding box center [653, 644] width 624 height 19
type textarea "*"
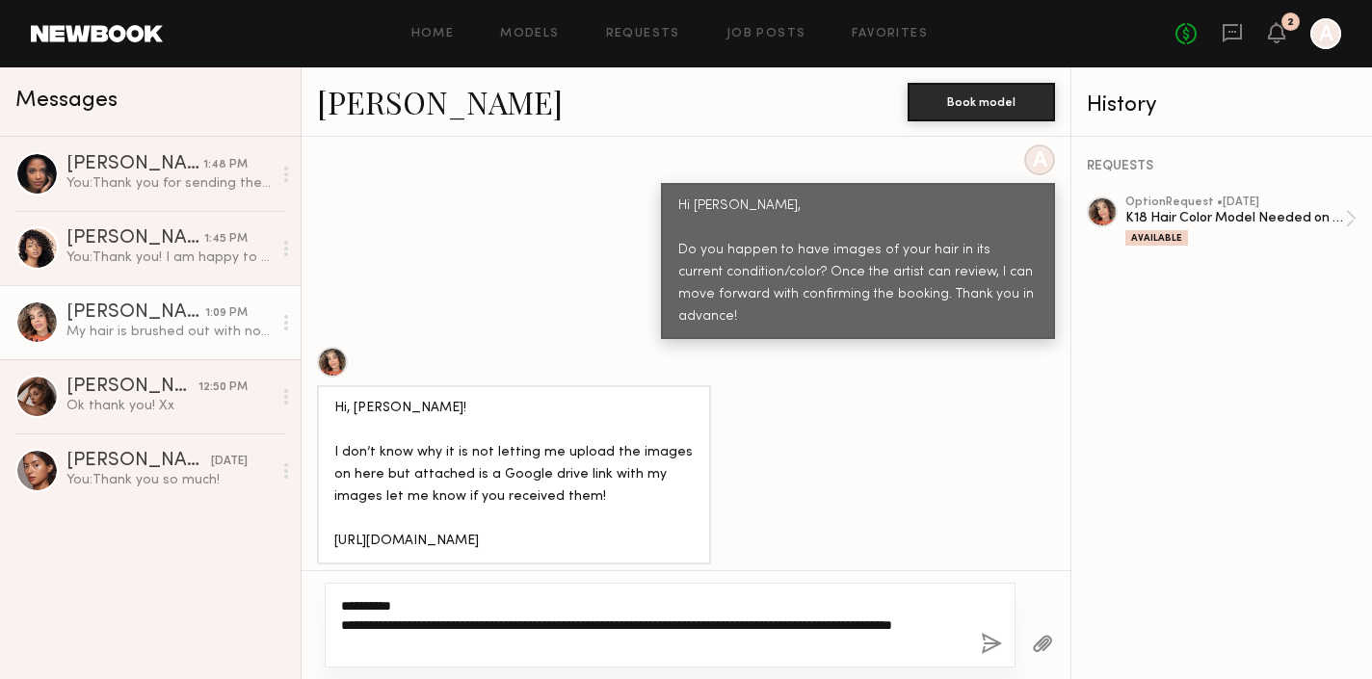
click at [563, 625] on textarea "**********" at bounding box center [653, 625] width 624 height 58
click at [833, 628] on textarea "**********" at bounding box center [653, 625] width 624 height 58
click at [650, 646] on textarea "**********" at bounding box center [653, 625] width 624 height 58
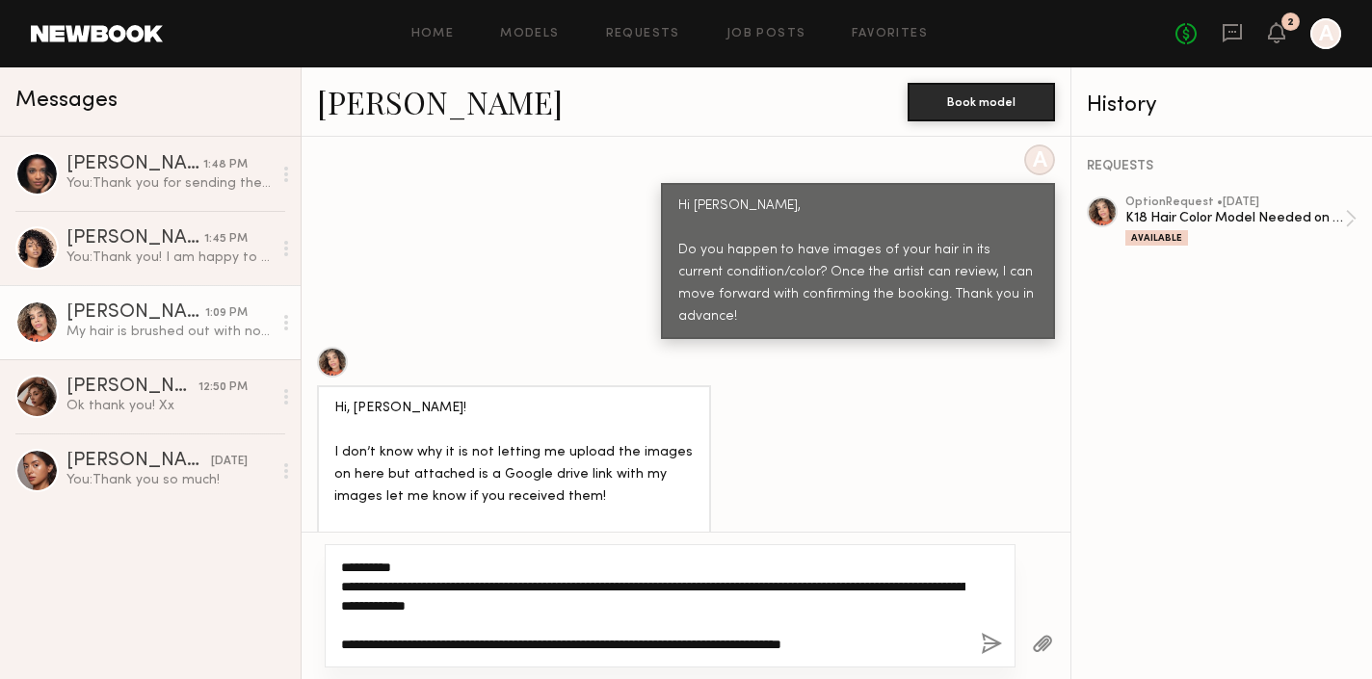
click at [789, 642] on textarea "**********" at bounding box center [653, 606] width 624 height 96
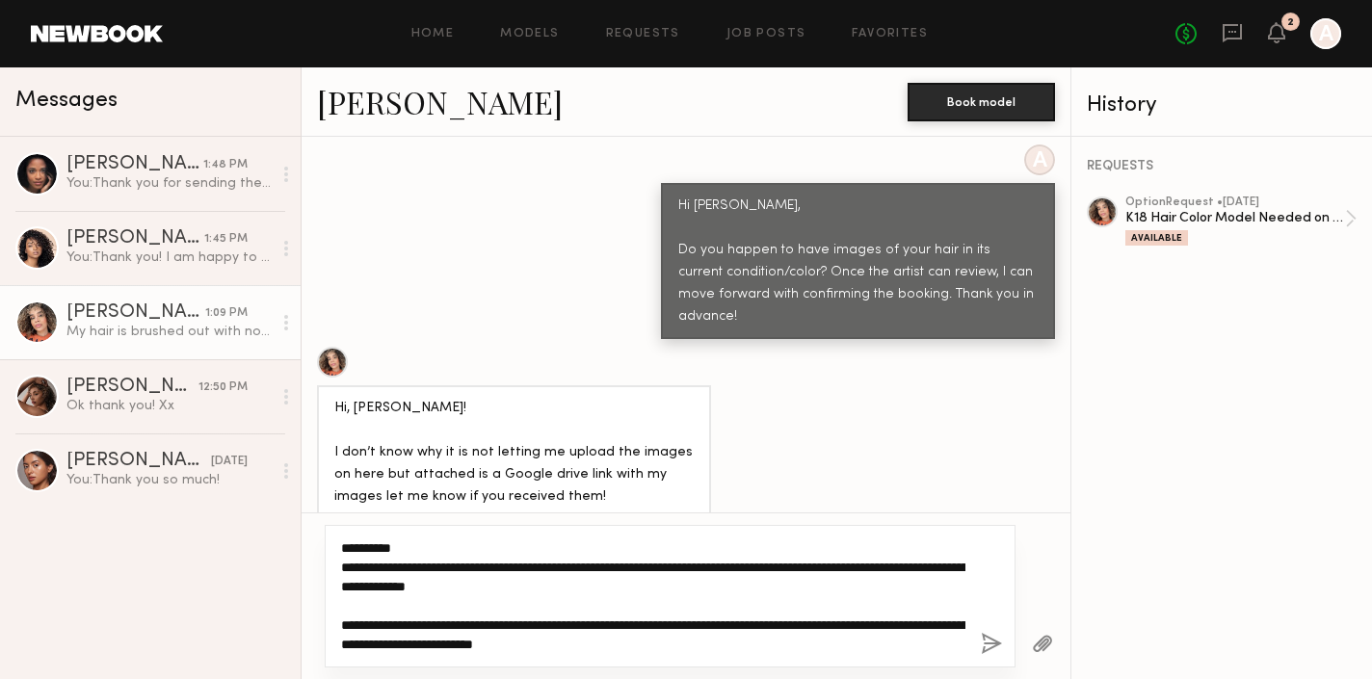
click at [733, 650] on textarea "**********" at bounding box center [653, 597] width 624 height 116
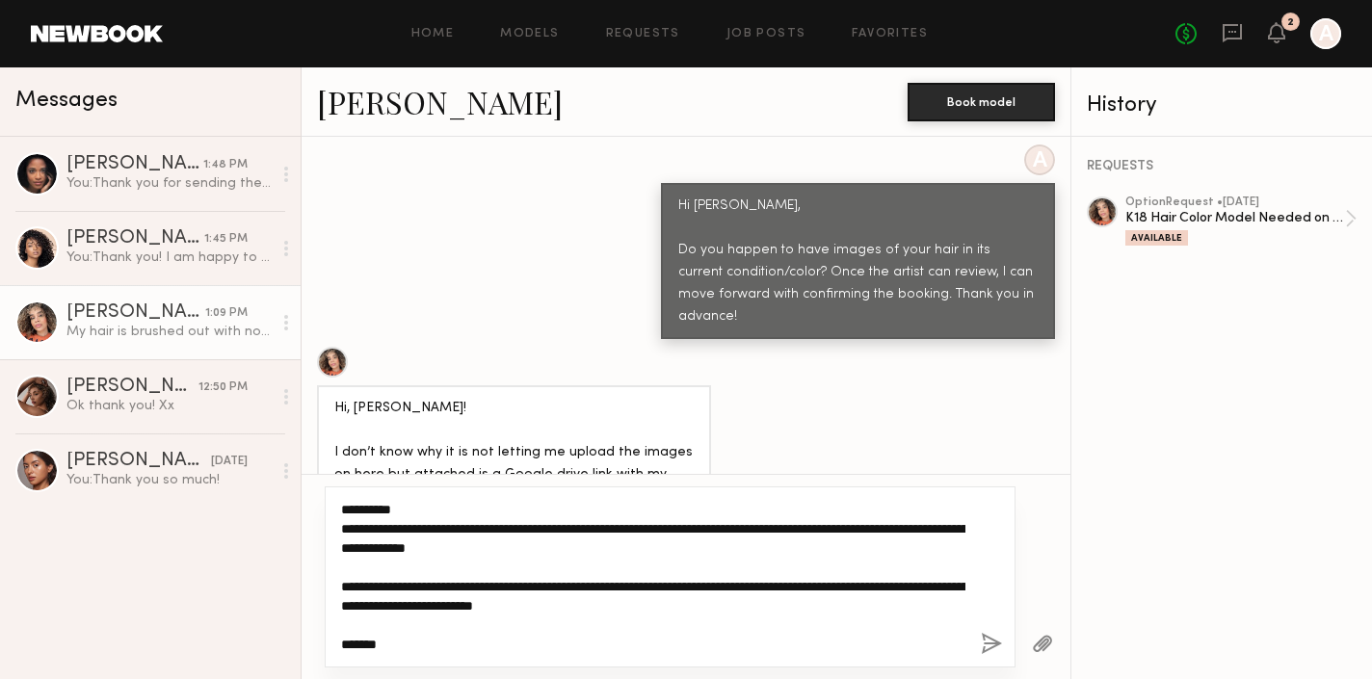
click at [423, 510] on textarea "**********" at bounding box center [653, 577] width 624 height 154
type textarea "**********"
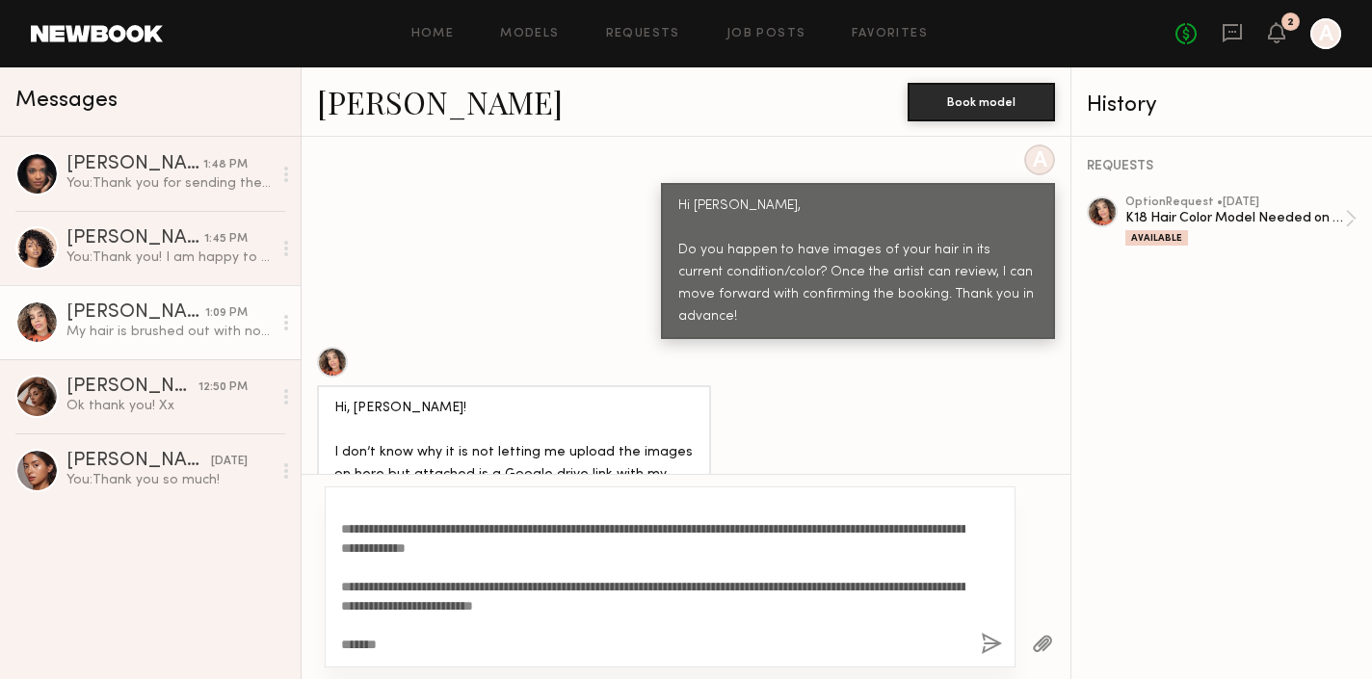
click at [989, 647] on button "button" at bounding box center [991, 645] width 21 height 24
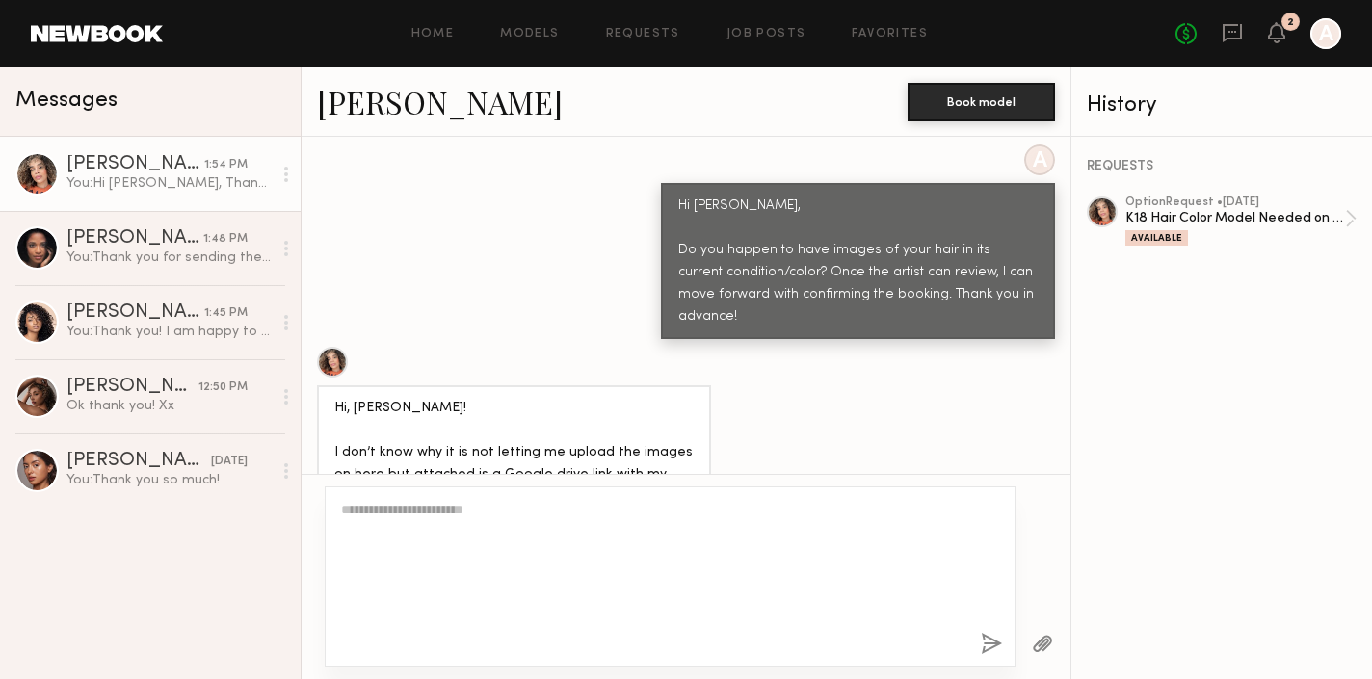
scroll to position [2089, 0]
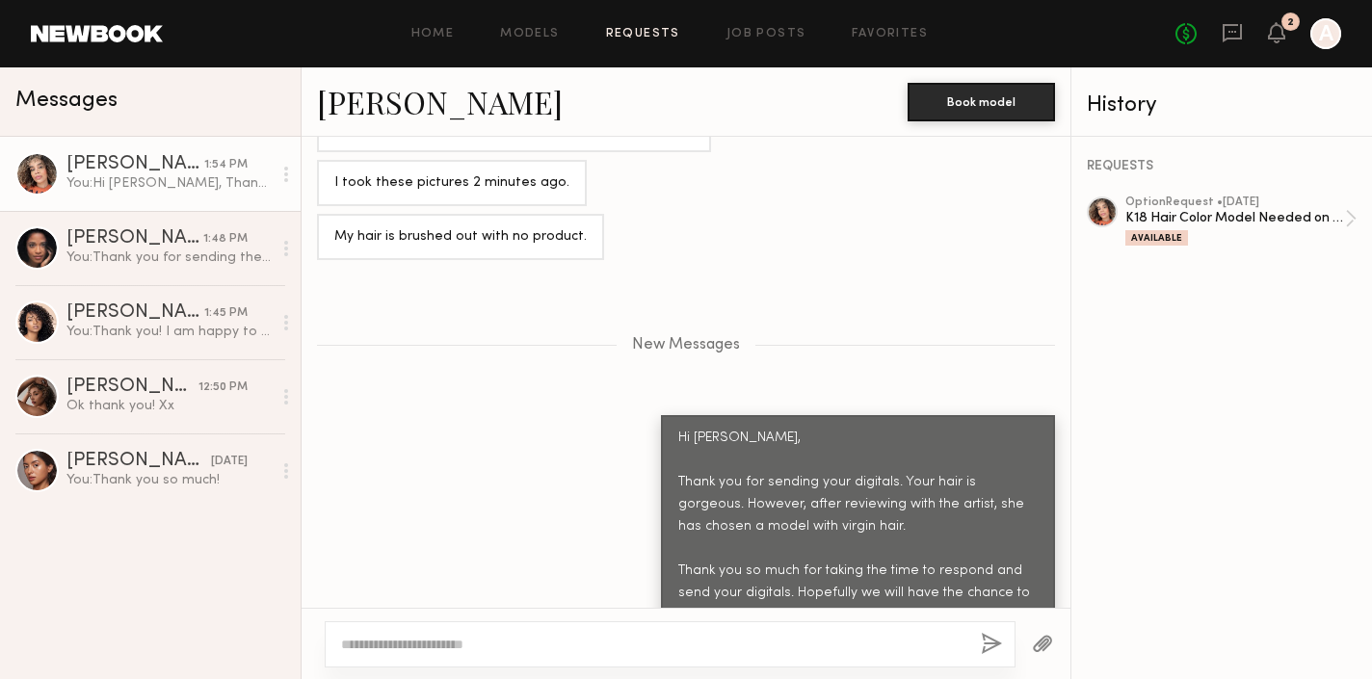
click at [643, 39] on link "Requests" at bounding box center [643, 34] width 74 height 13
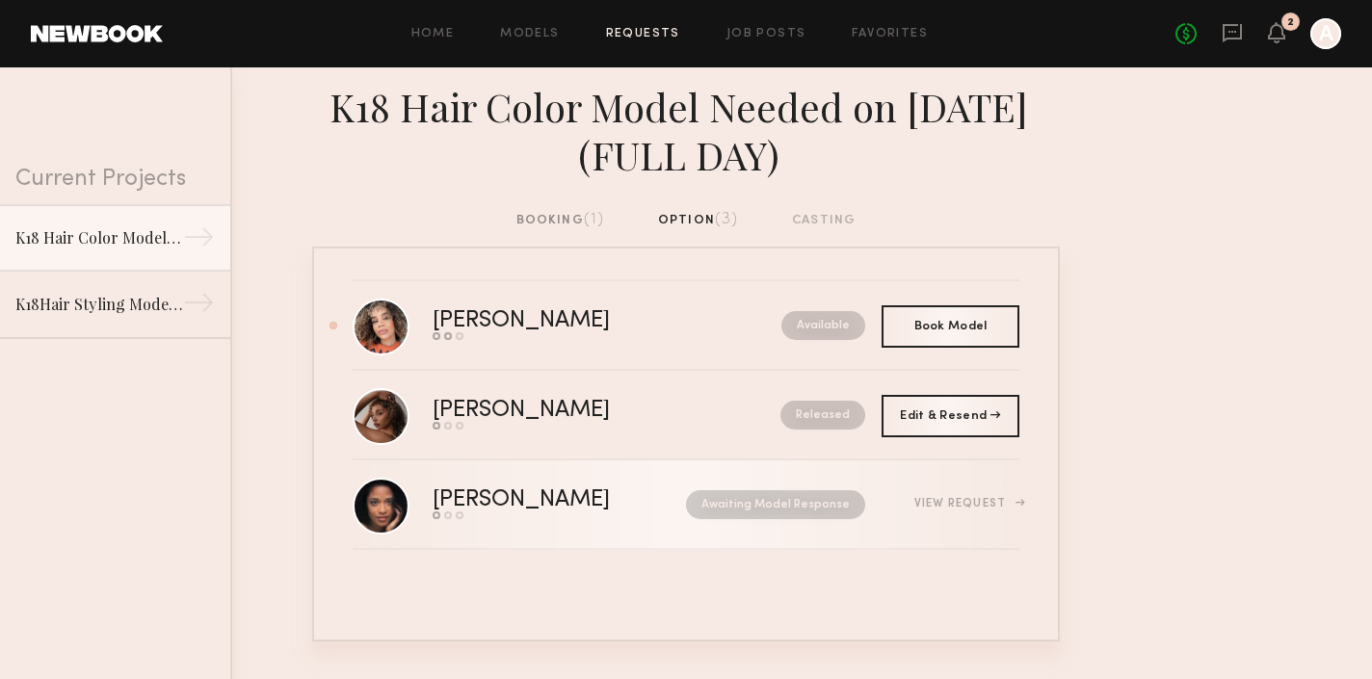
click at [659, 513] on div "Awaiting Model Response" at bounding box center [757, 504] width 218 height 29
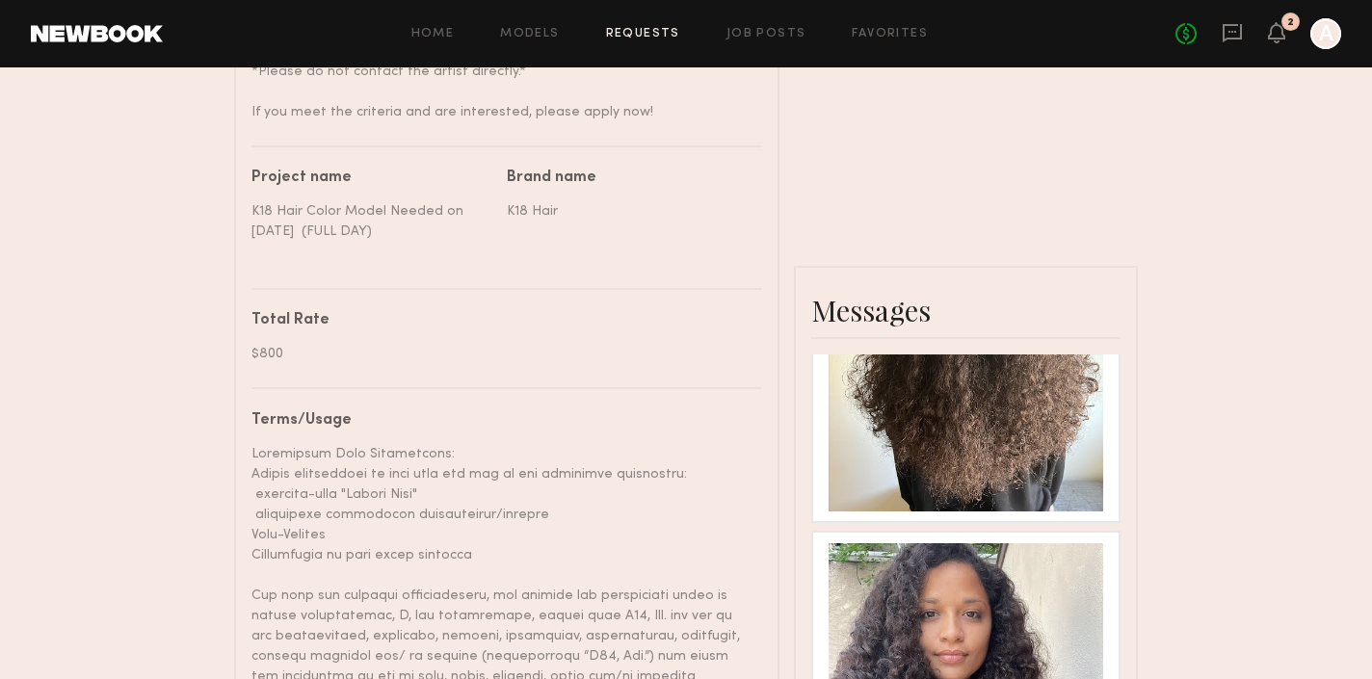
scroll to position [1191, 0]
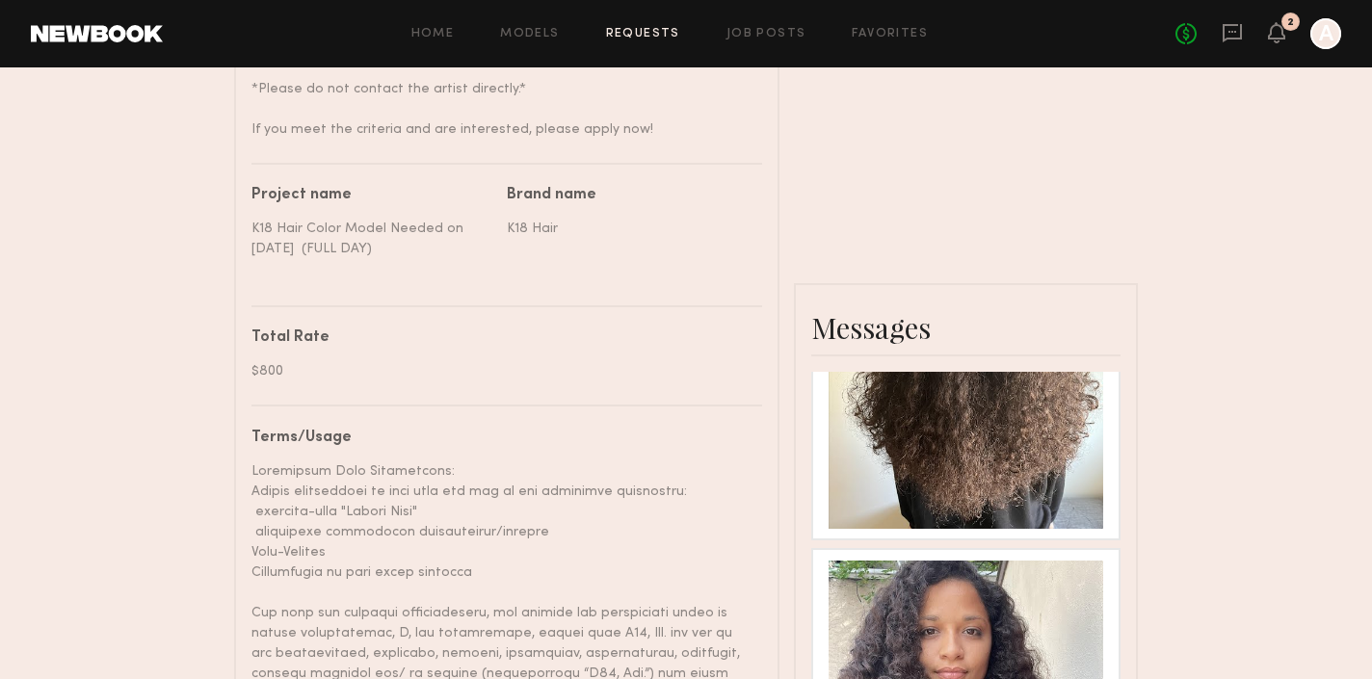
scroll to position [89, 0]
type textarea "**********"
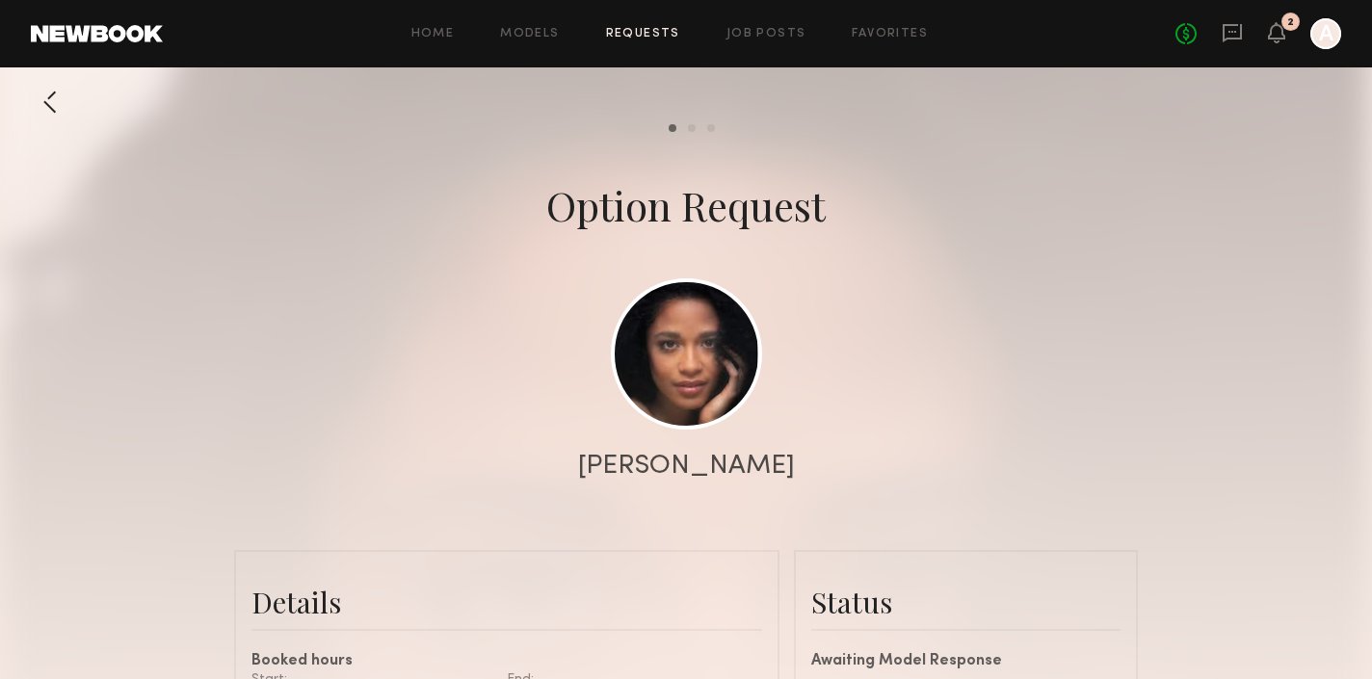
scroll to position [0, 0]
click at [649, 28] on link "Requests" at bounding box center [643, 34] width 74 height 13
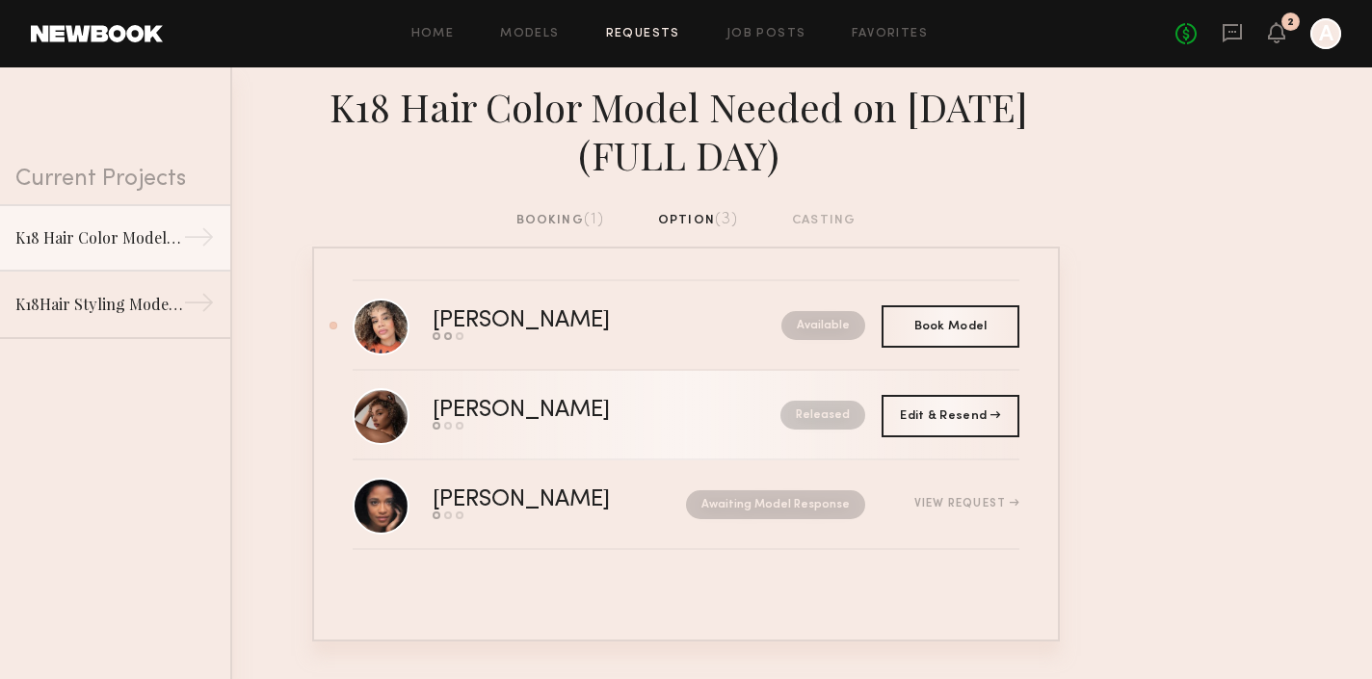
click at [629, 416] on div "Andreanna H." at bounding box center [564, 411] width 263 height 22
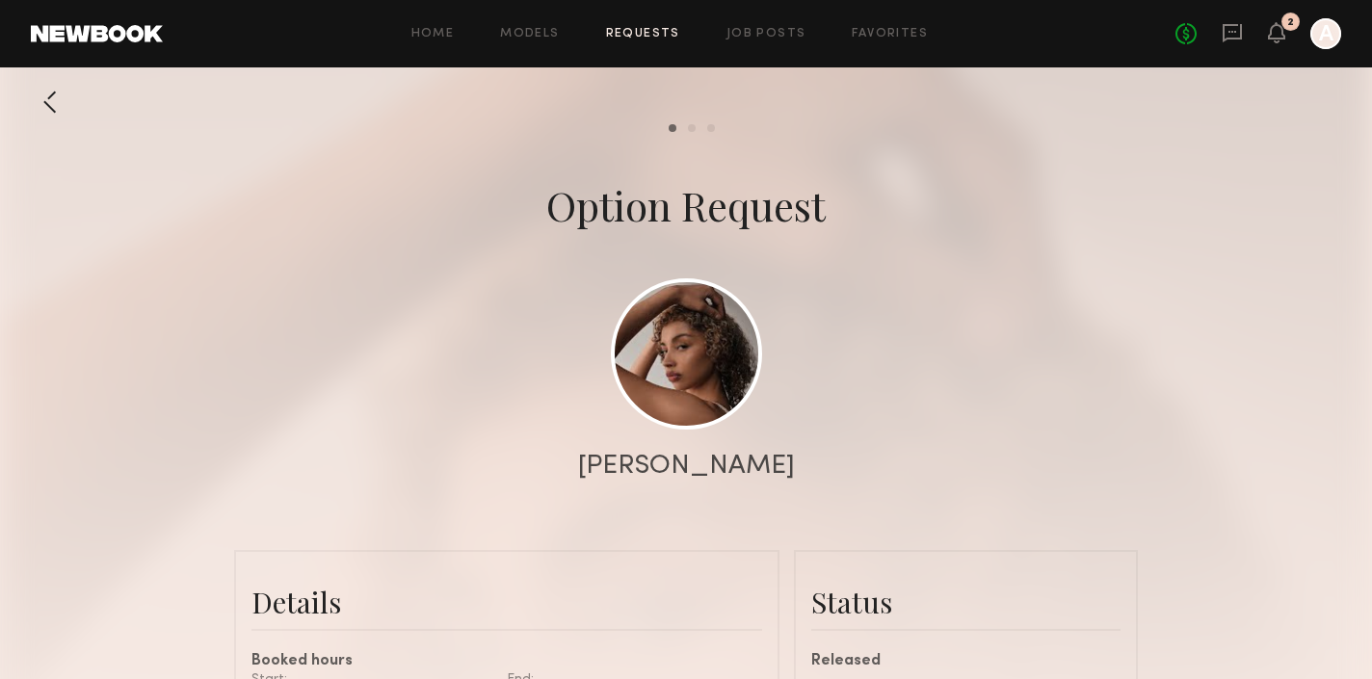
click at [50, 103] on div at bounding box center [50, 102] width 39 height 39
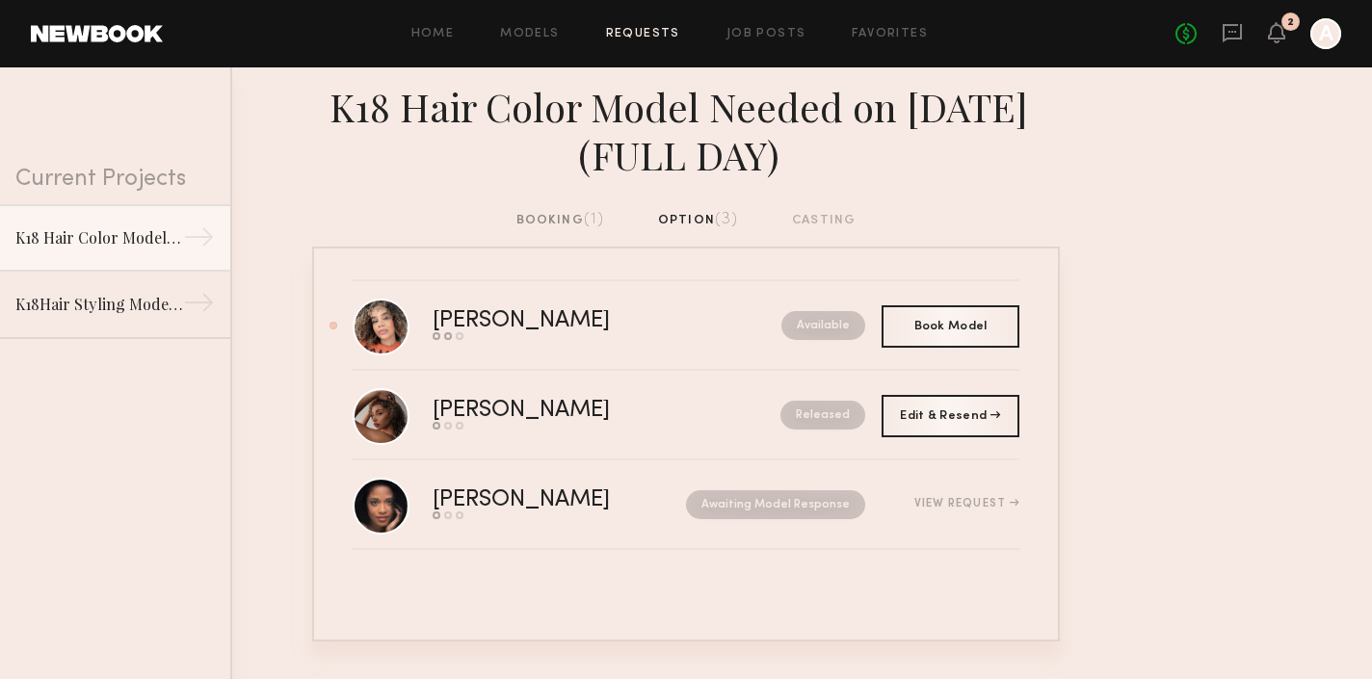
click at [549, 215] on div "booking (1)" at bounding box center [560, 220] width 89 height 21
